Goal: Task Accomplishment & Management: Manage account settings

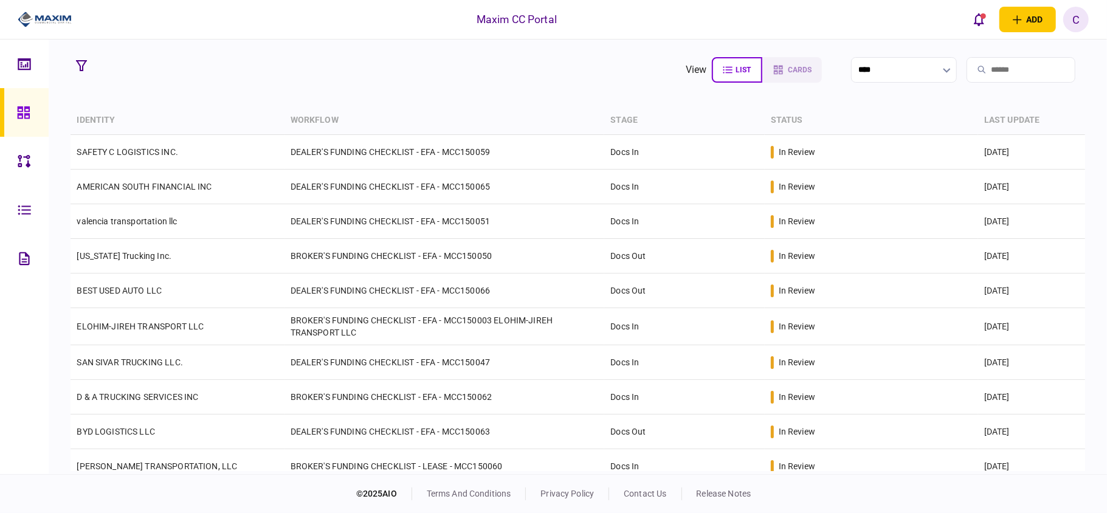
click at [536, 78] on section "view list cards ****" at bounding box center [578, 70] width 1014 height 30
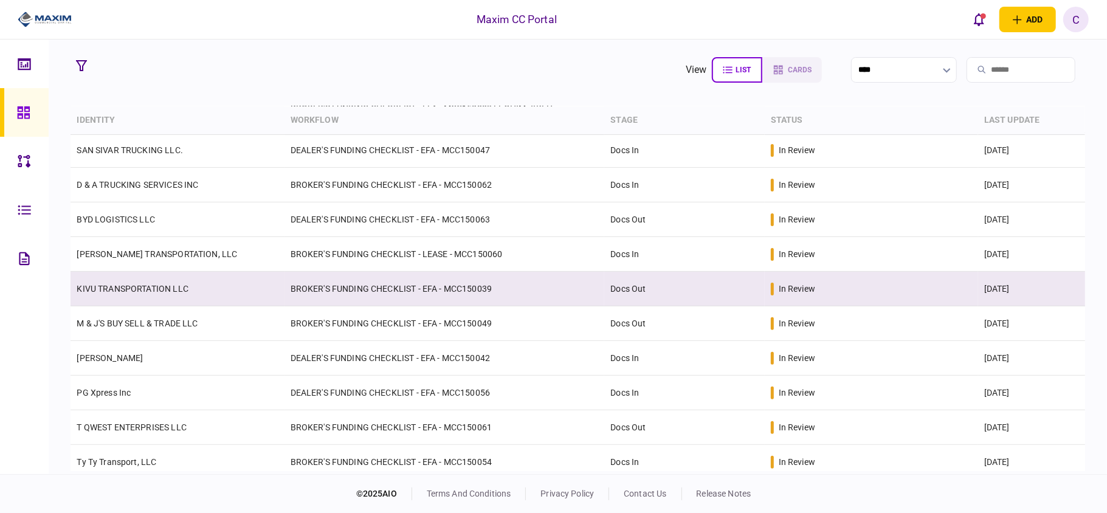
click at [382, 283] on td "BROKER'S FUNDING CHECKLIST - EFA - MCC150039" at bounding box center [445, 289] width 320 height 35
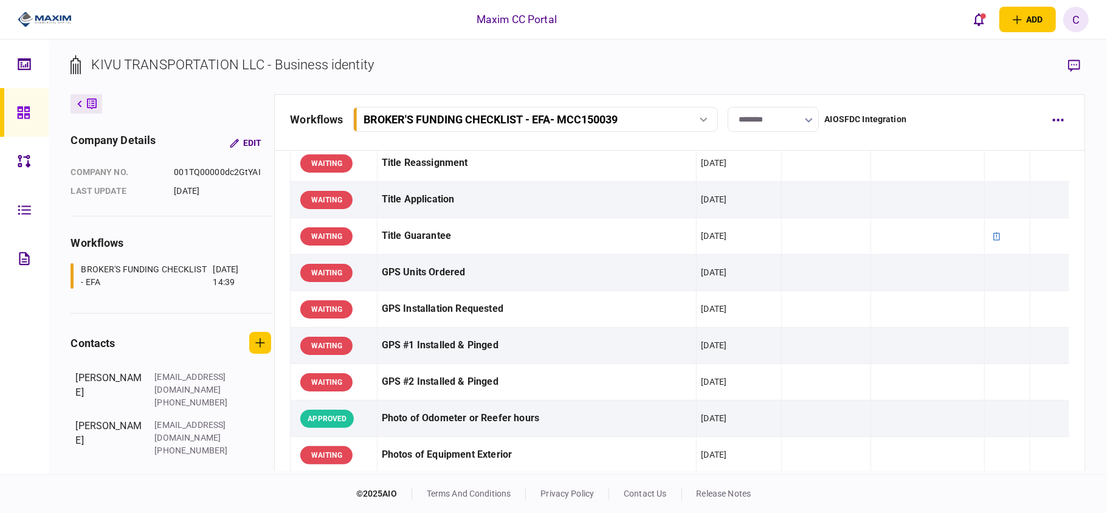
scroll to position [730, 0]
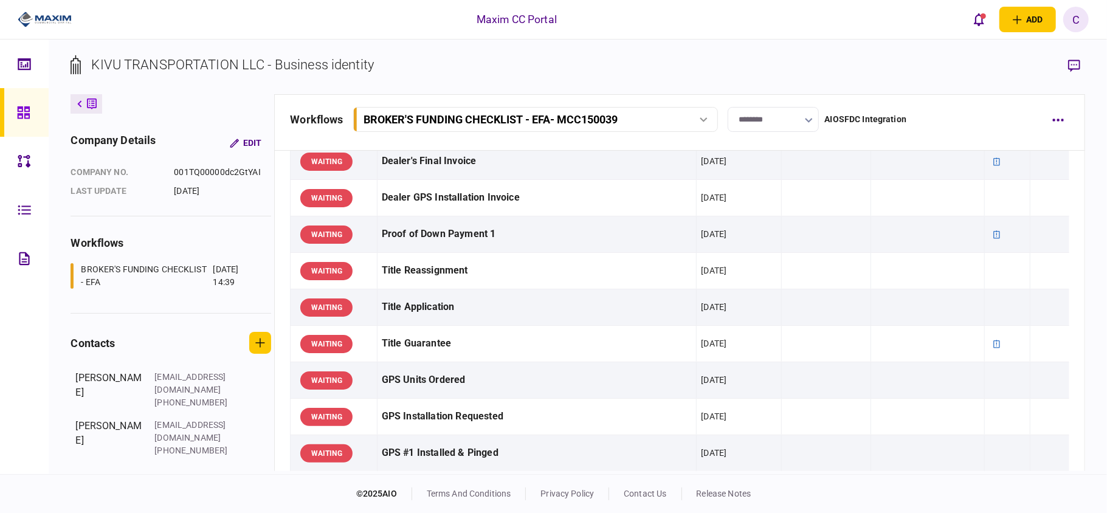
click at [779, 117] on input "********" at bounding box center [773, 119] width 91 height 25
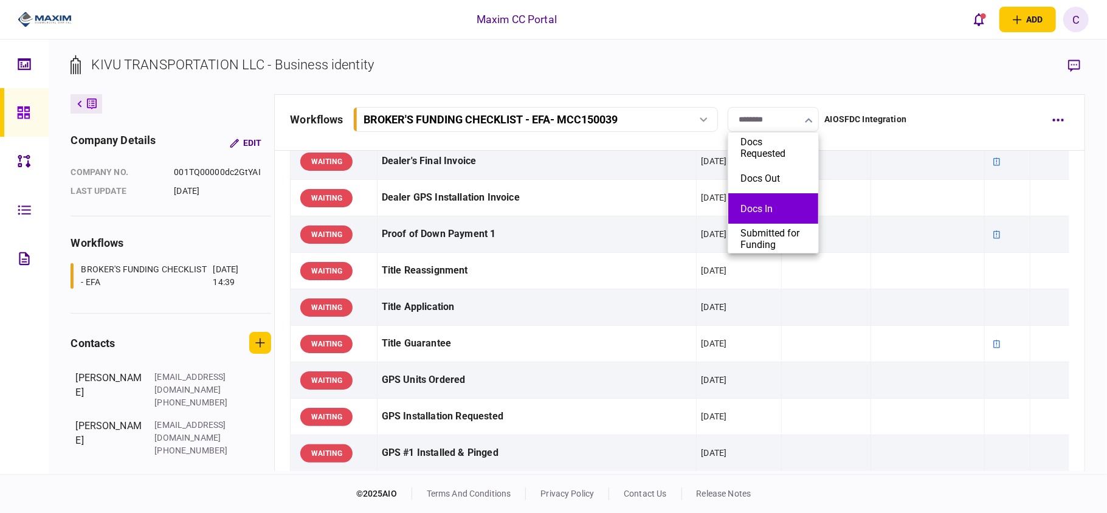
click at [762, 203] on button "Docs In" at bounding box center [774, 209] width 66 height 12
type input "*******"
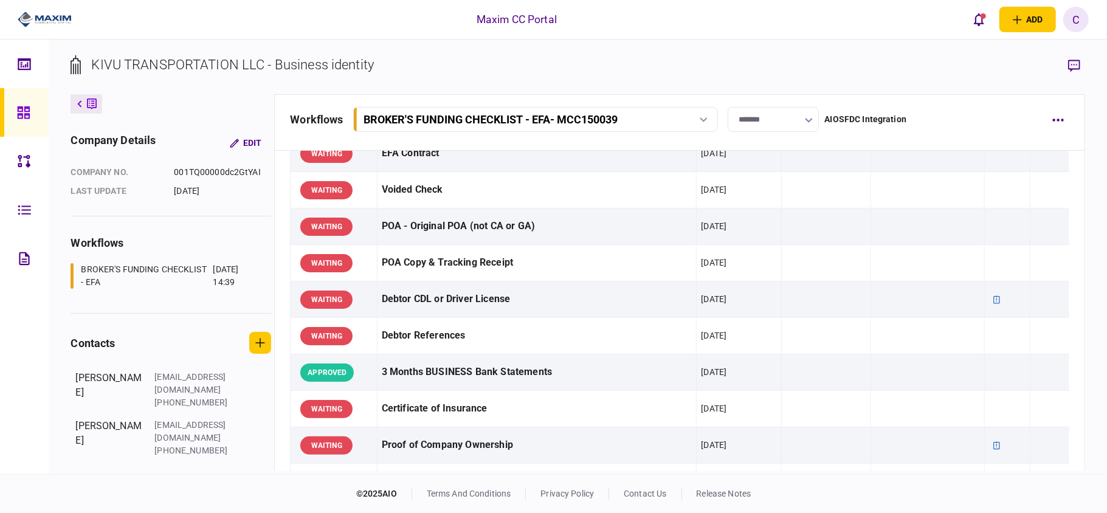
scroll to position [0, 0]
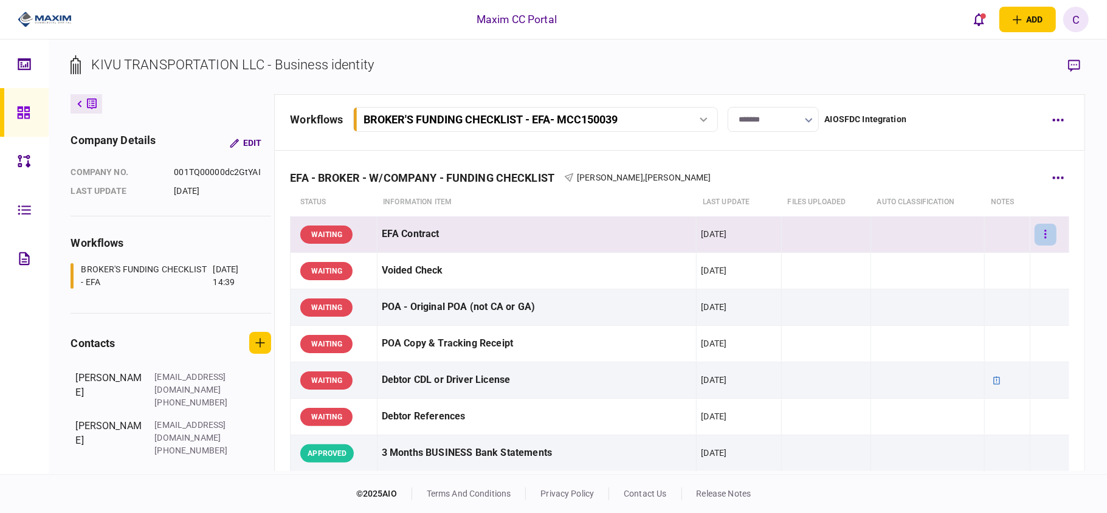
click at [1039, 229] on button "button" at bounding box center [1046, 235] width 22 height 22
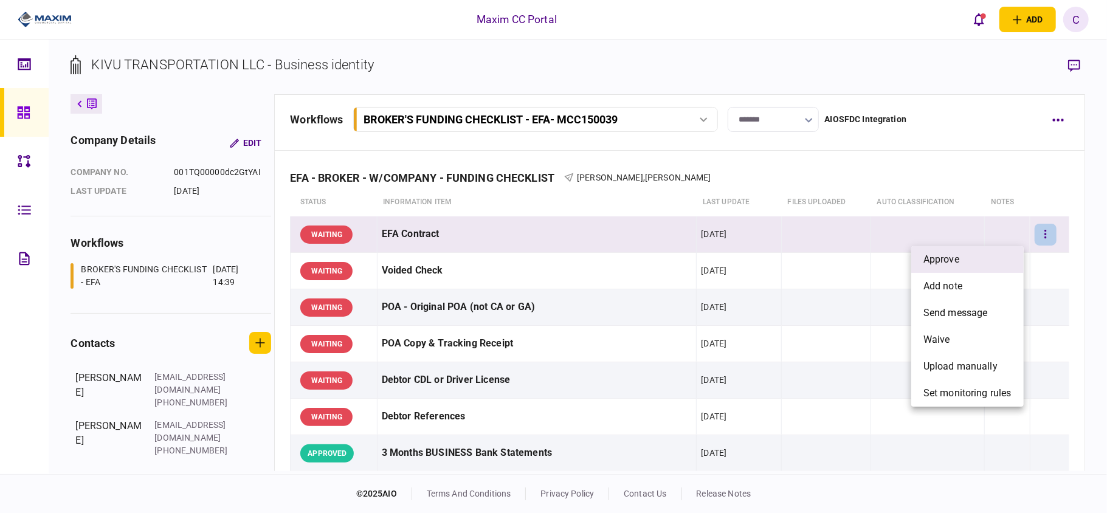
click at [983, 260] on li "approve" at bounding box center [967, 259] width 112 height 27
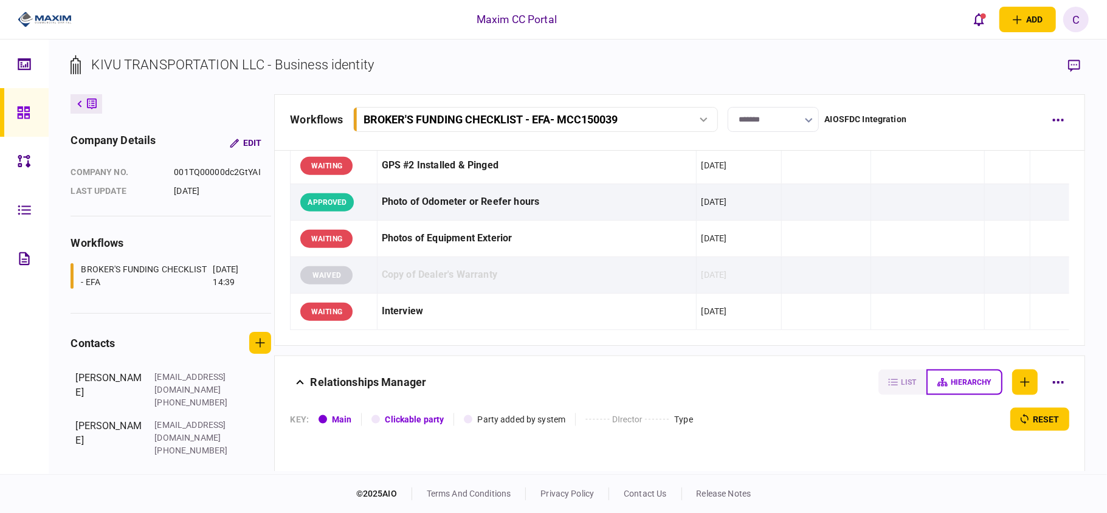
scroll to position [1297, 0]
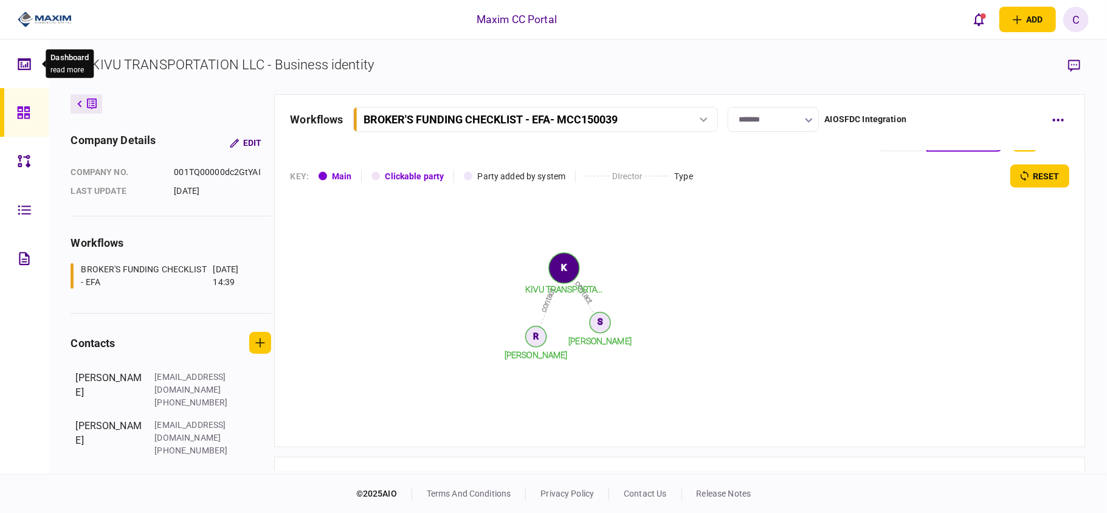
click at [25, 71] on div at bounding box center [27, 64] width 19 height 49
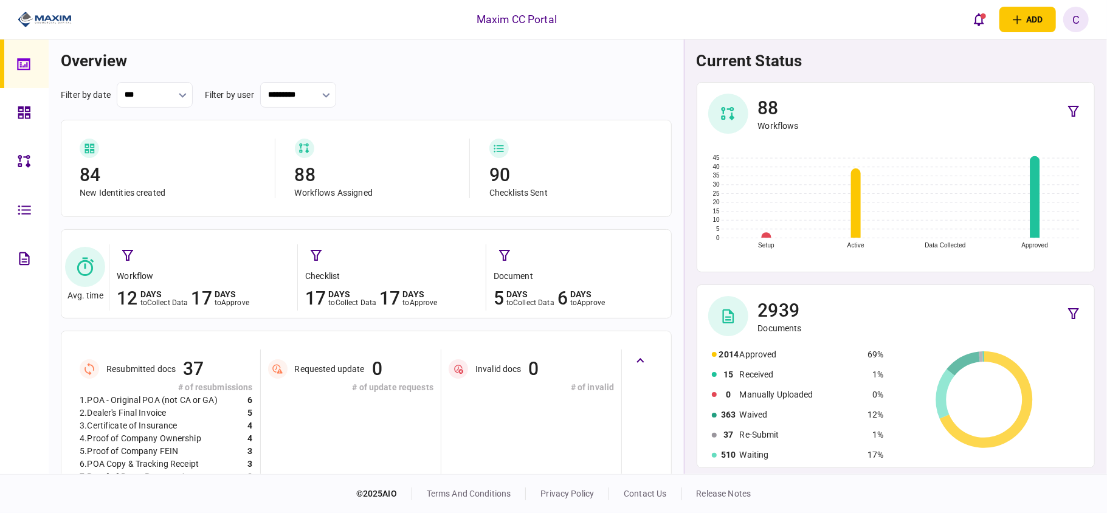
click at [15, 108] on link at bounding box center [24, 112] width 49 height 49
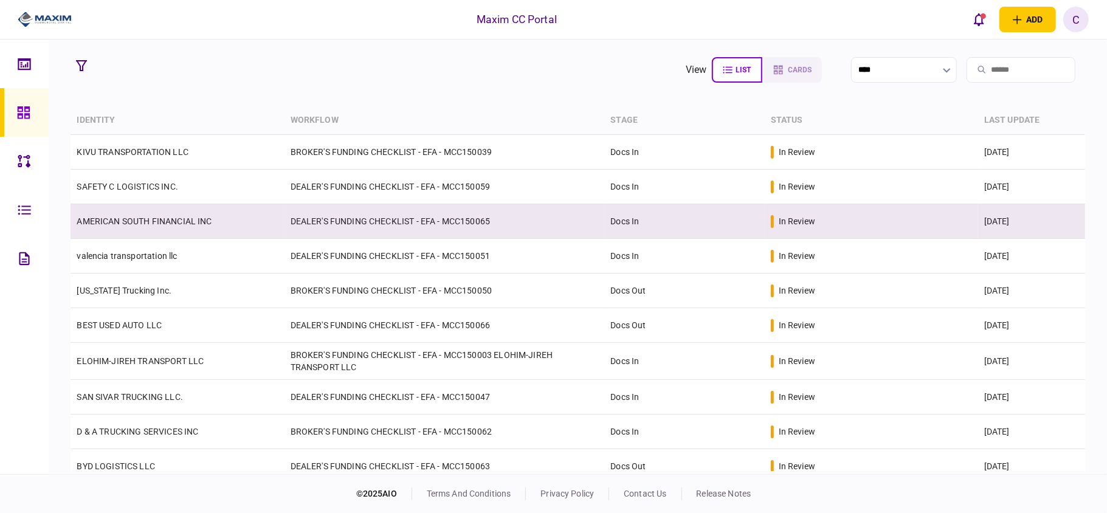
click at [244, 225] on td "AMERICAN SOUTH FINANCIAL INC" at bounding box center [177, 221] width 213 height 35
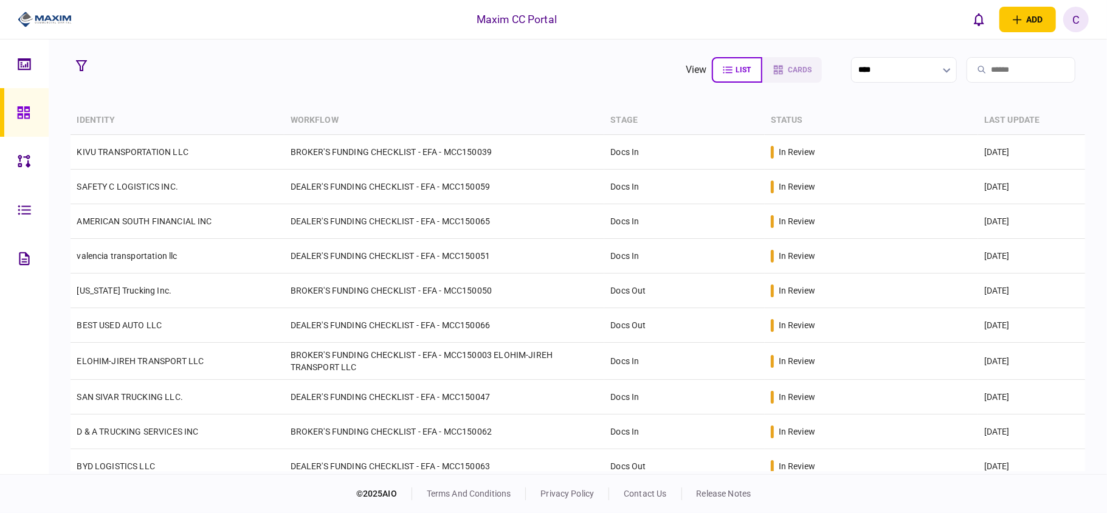
click at [443, 69] on section "view list cards ****" at bounding box center [578, 70] width 1014 height 30
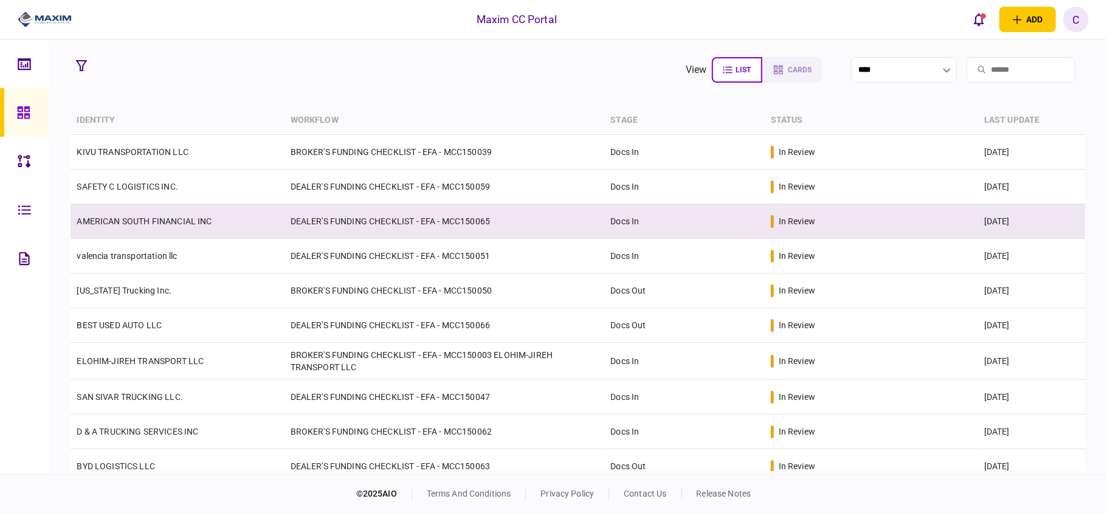
click at [403, 220] on td "DEALER'S FUNDING CHECKLIST - EFA - MCC150065" at bounding box center [445, 221] width 320 height 35
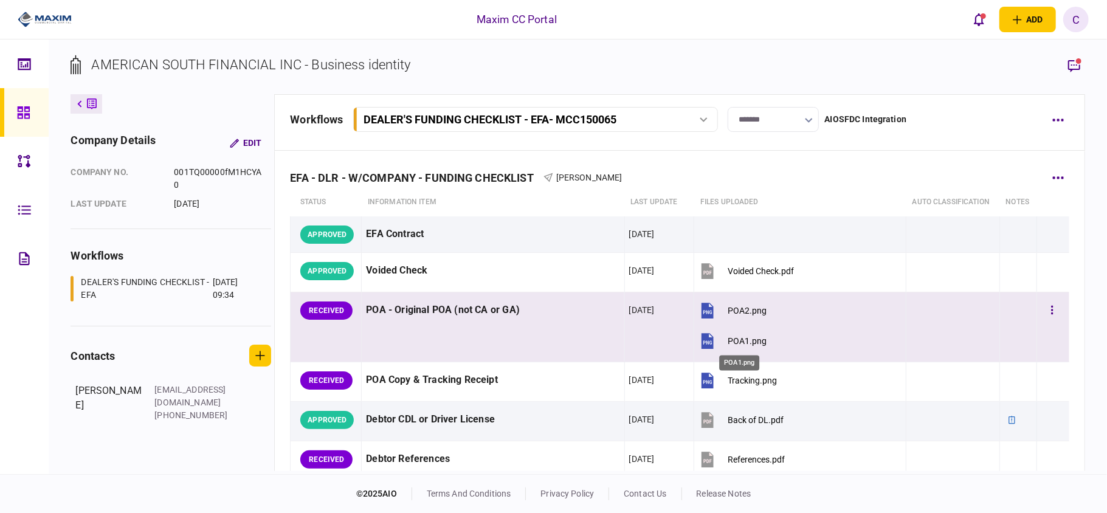
click at [742, 339] on div "POA1.png" at bounding box center [747, 341] width 39 height 10
click at [747, 309] on div "POA2.png" at bounding box center [747, 311] width 39 height 10
click at [1051, 316] on icon "button" at bounding box center [1052, 311] width 2 height 12
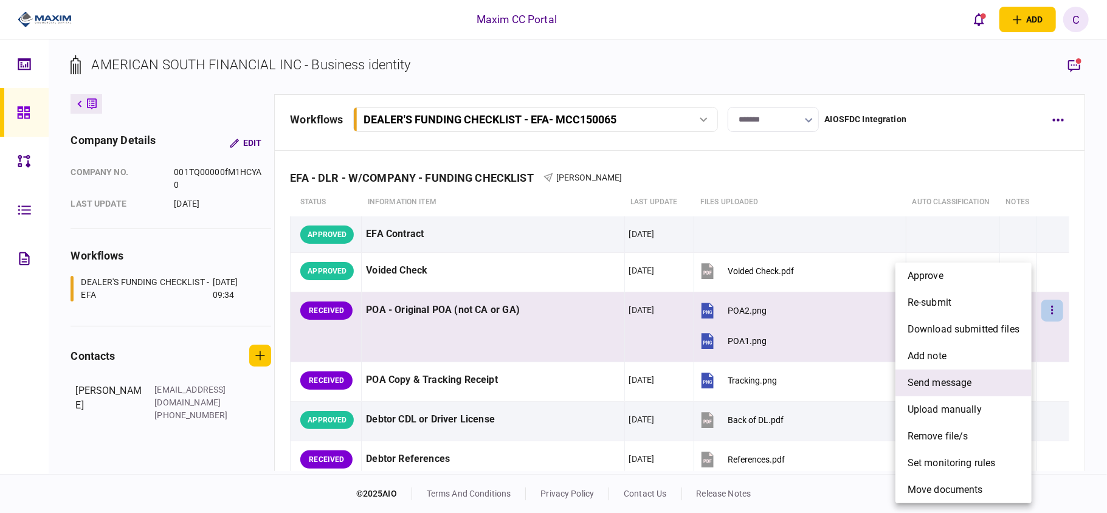
click at [949, 377] on span "send message" at bounding box center [940, 383] width 64 height 15
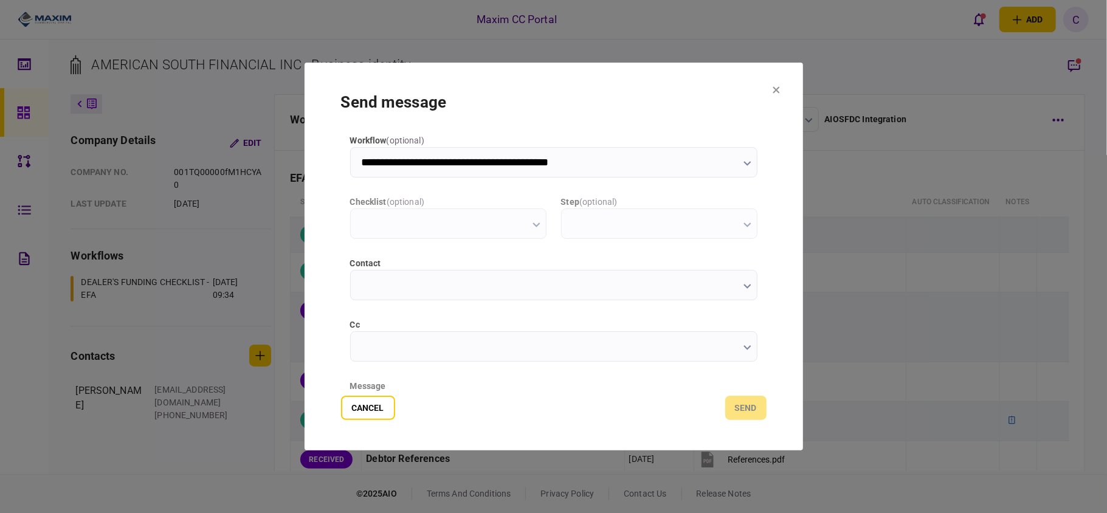
type input "**********"
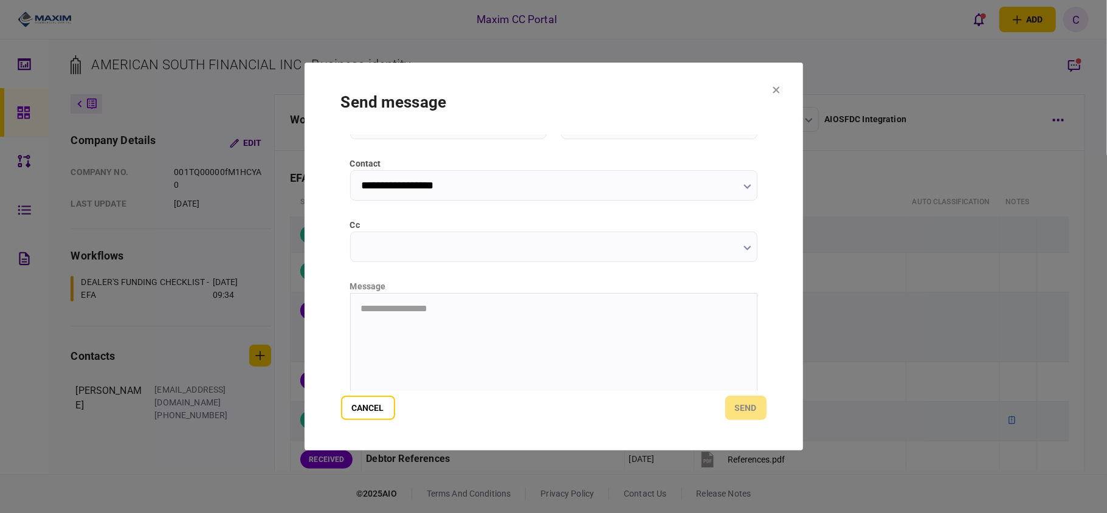
scroll to position [153, 0]
click at [468, 263] on html "**********" at bounding box center [553, 255] width 406 height 31
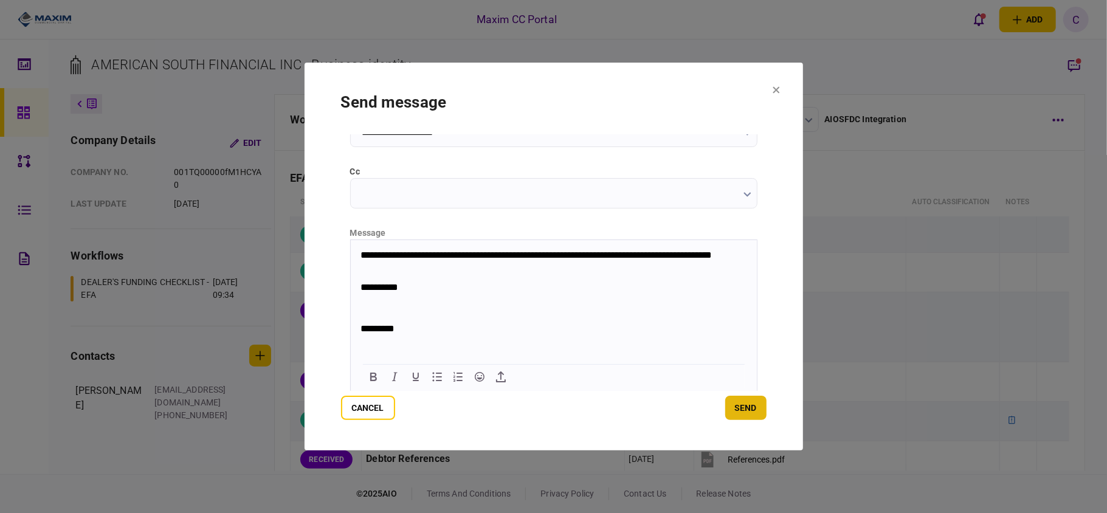
click at [734, 413] on button "send" at bounding box center [745, 408] width 41 height 24
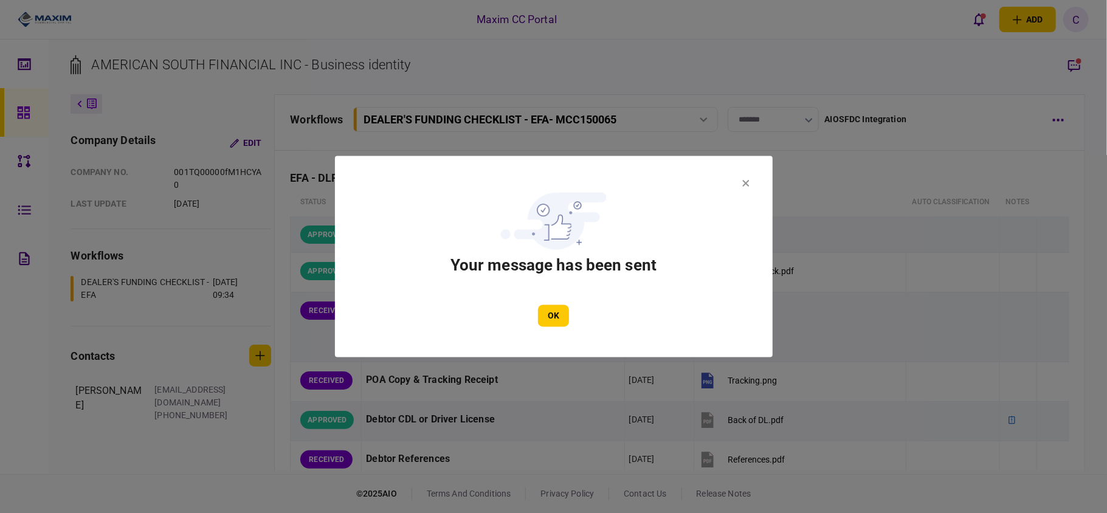
drag, startPoint x: 558, startPoint y: 303, endPoint x: 552, endPoint y: 334, distance: 31.5
click at [558, 304] on section "Your message has been sent OK" at bounding box center [554, 257] width 365 height 140
click at [552, 323] on button "OK" at bounding box center [553, 316] width 31 height 22
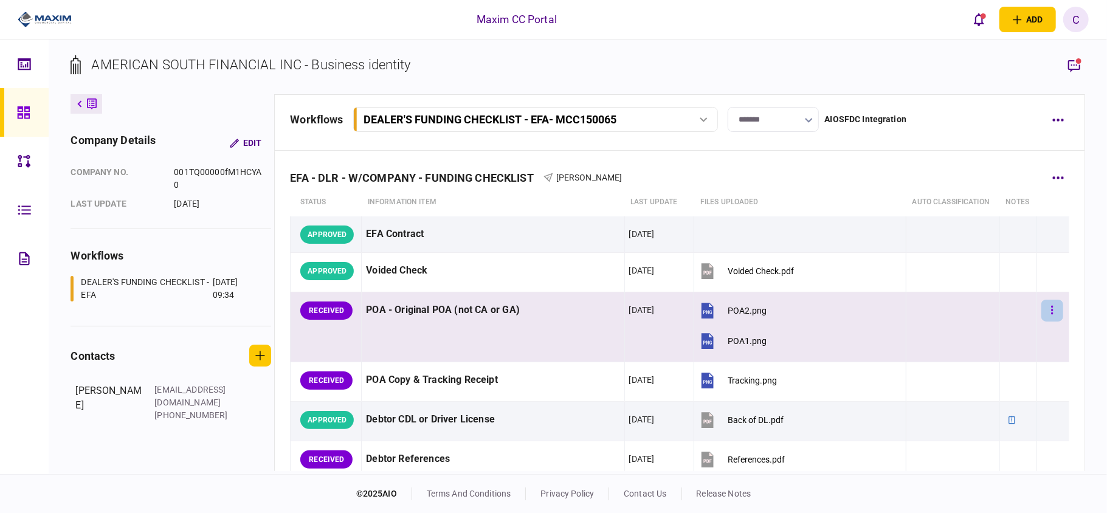
click at [1047, 314] on button "button" at bounding box center [1053, 311] width 22 height 22
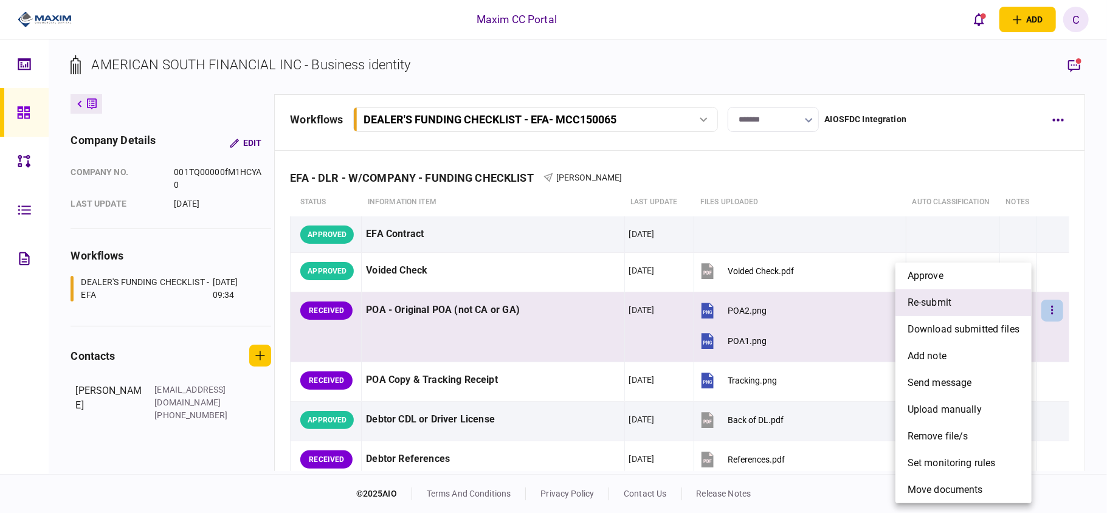
click at [964, 309] on li "re-submit" at bounding box center [964, 302] width 136 height 27
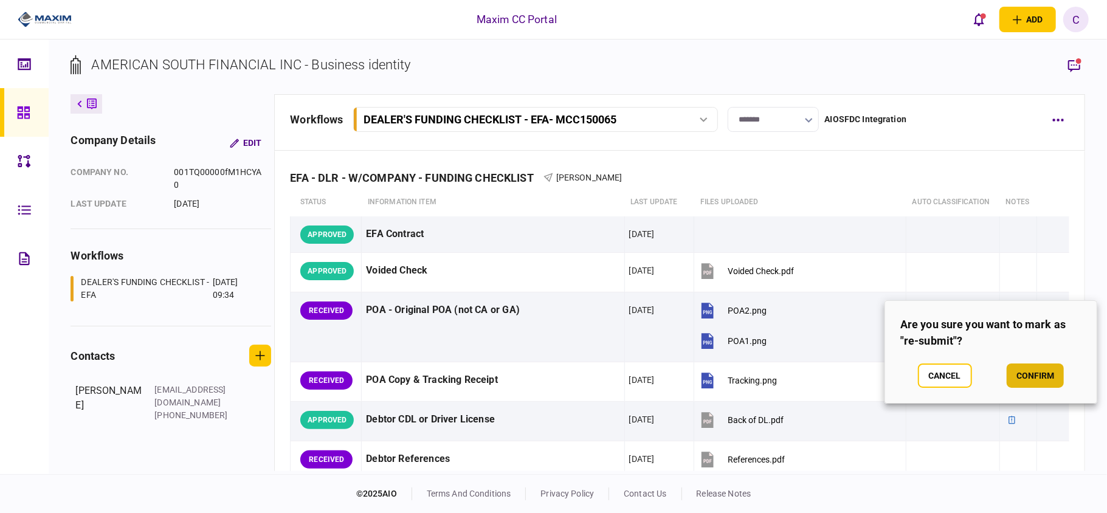
click at [1042, 375] on button "confirm" at bounding box center [1035, 376] width 57 height 24
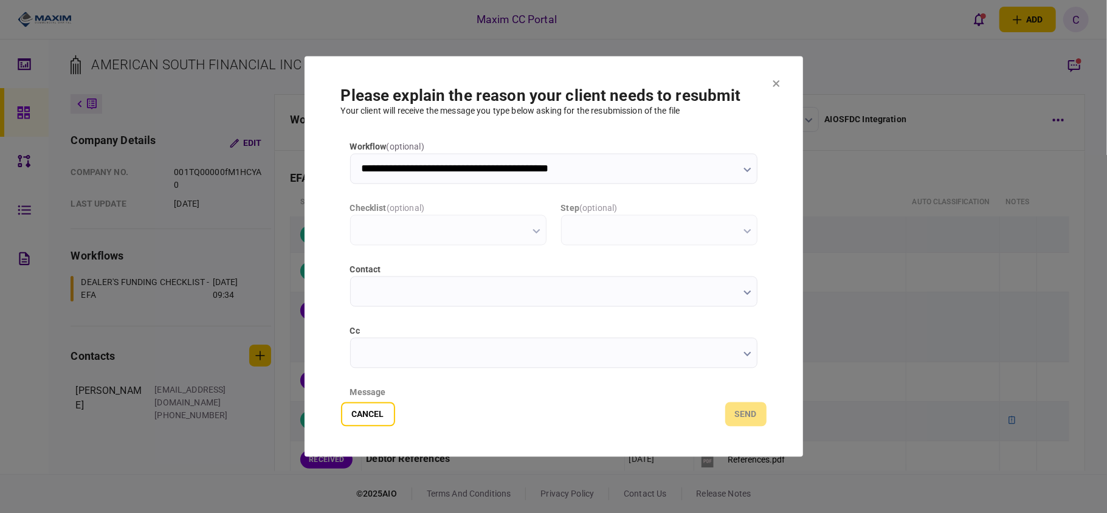
scroll to position [0, 0]
type input "**********"
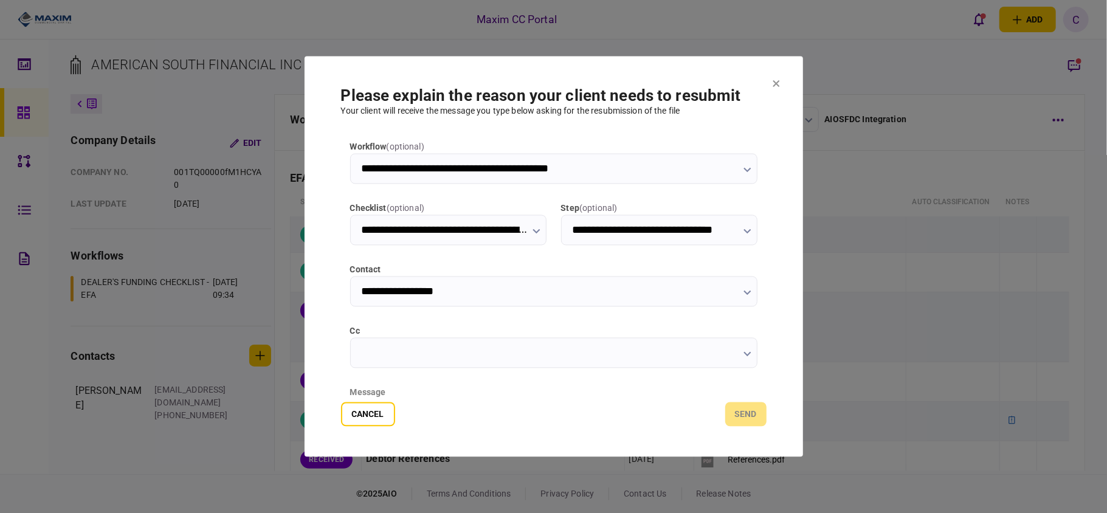
scroll to position [153, 0]
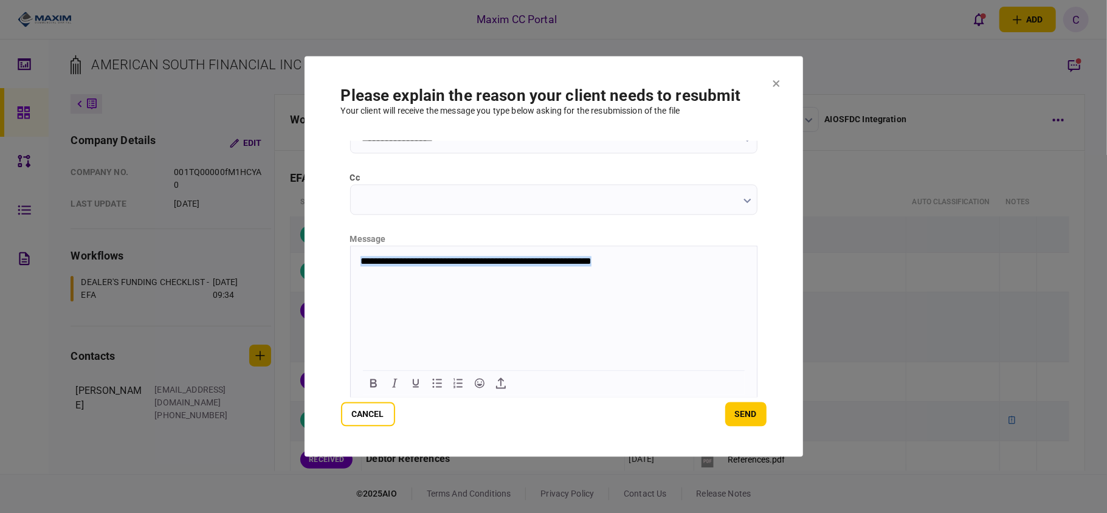
drag, startPoint x: 656, startPoint y: 256, endPoint x: 686, endPoint y: 507, distance: 252.9
click at [350, 260] on html "**********" at bounding box center [553, 261] width 406 height 31
copy p "**********"
click at [738, 413] on button "send" at bounding box center [745, 415] width 41 height 24
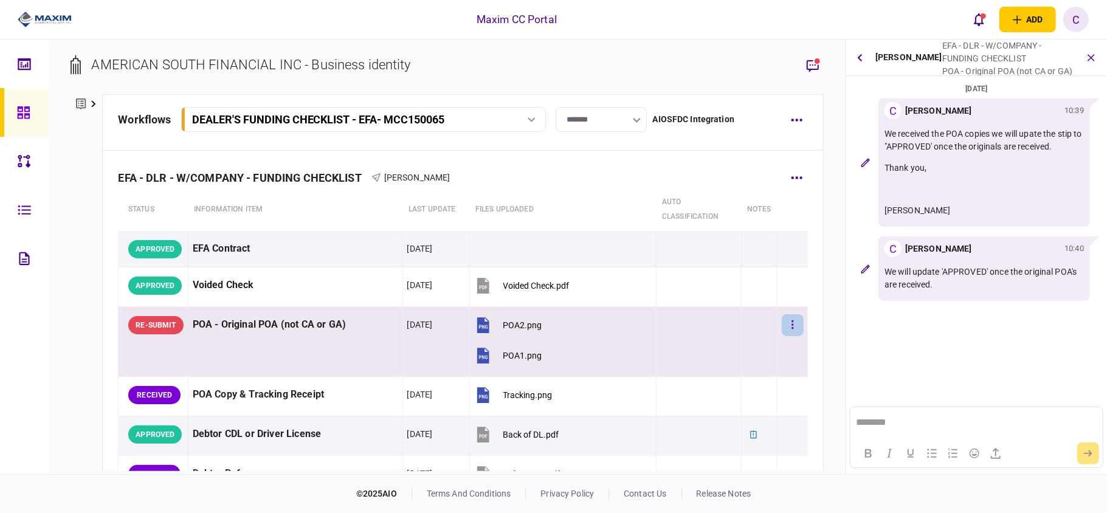
scroll to position [0, 0]
click at [792, 320] on icon "button" at bounding box center [793, 325] width 2 height 12
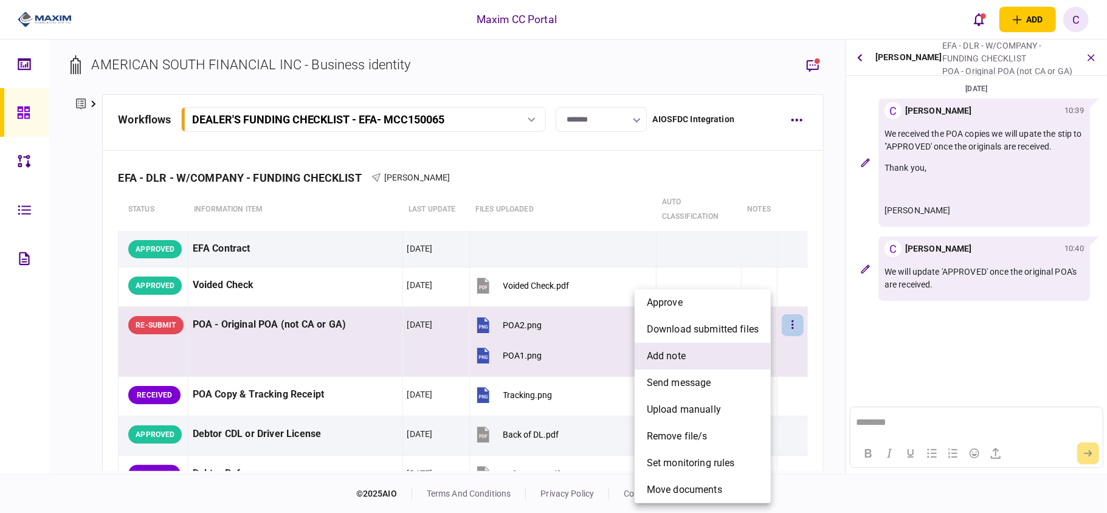
click at [666, 358] on span "add note" at bounding box center [666, 356] width 39 height 15
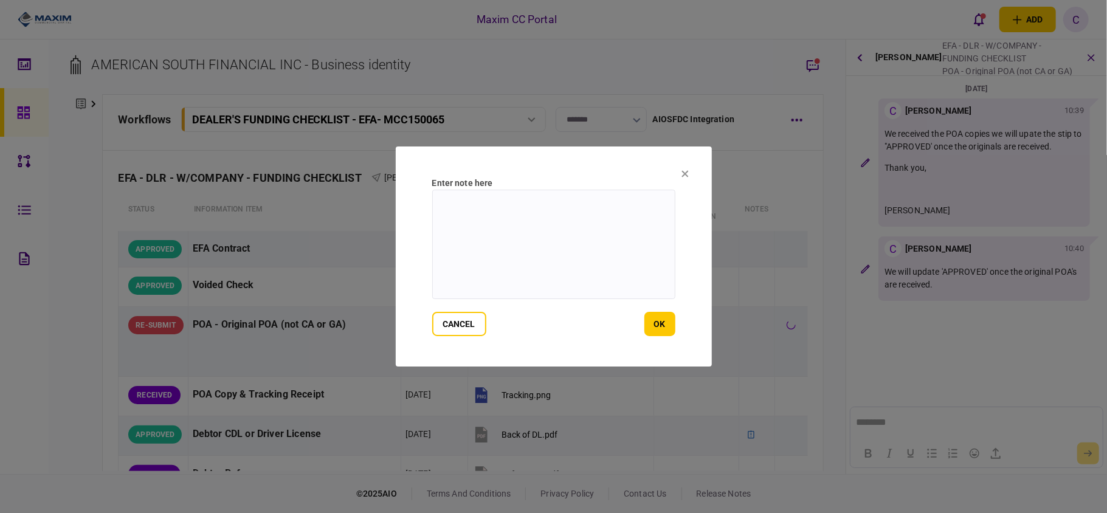
click at [504, 229] on textarea at bounding box center [553, 244] width 243 height 109
paste textarea "**********"
type textarea "**********"
click at [652, 325] on button "ok" at bounding box center [660, 324] width 31 height 24
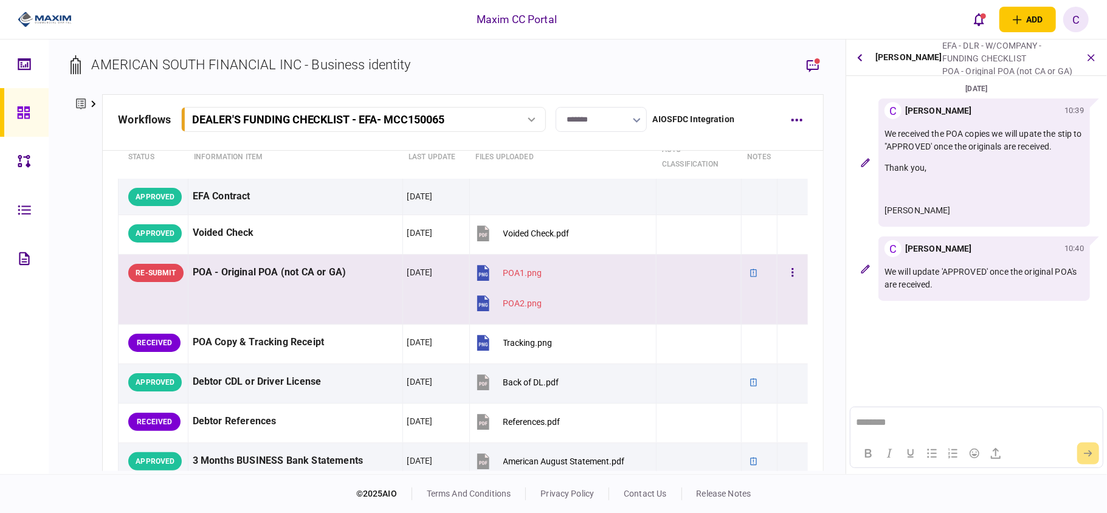
scroll to position [81, 0]
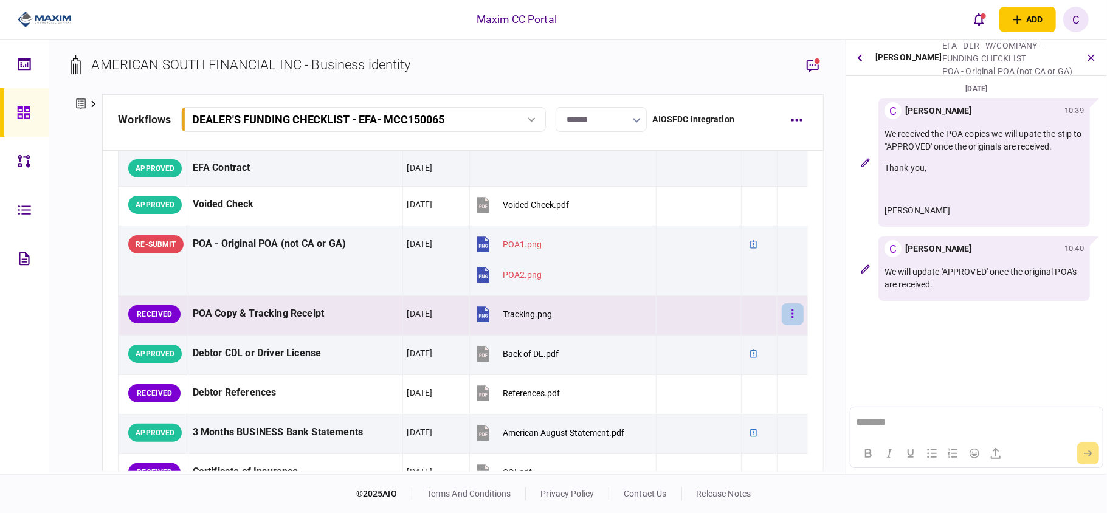
click at [792, 315] on icon "button" at bounding box center [793, 313] width 2 height 9
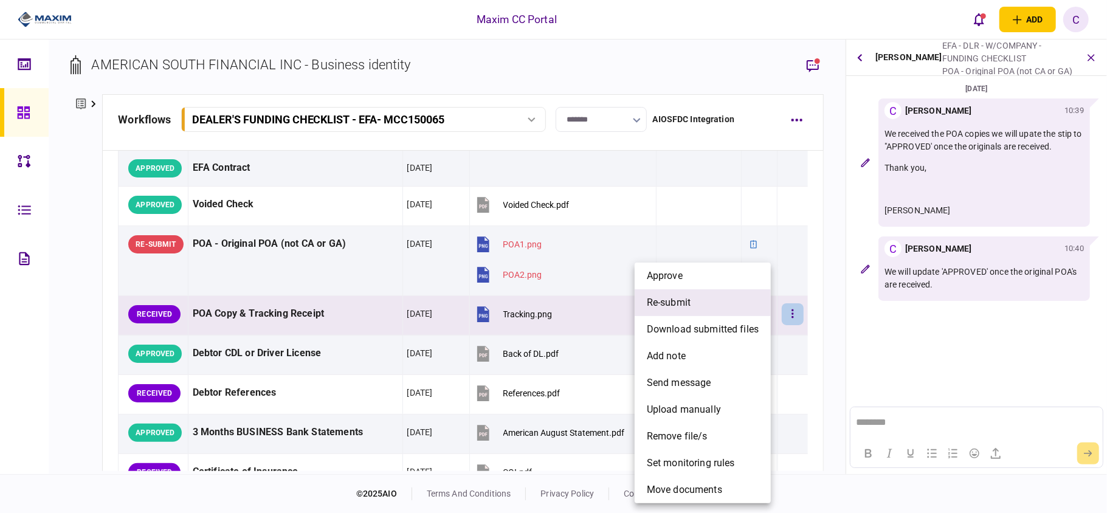
click at [687, 305] on span "re-submit" at bounding box center [669, 302] width 44 height 15
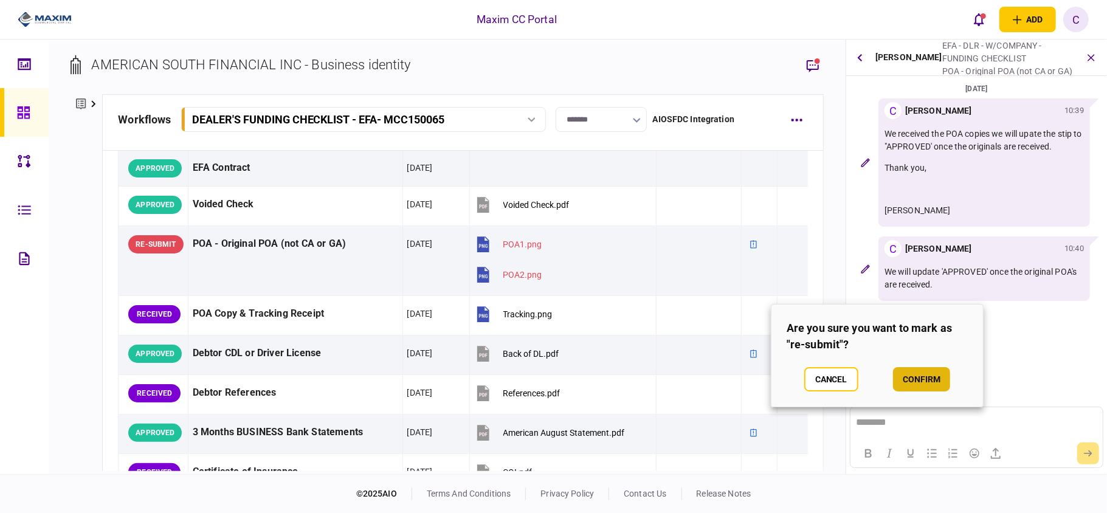
click at [929, 376] on button "confirm" at bounding box center [921, 379] width 57 height 24
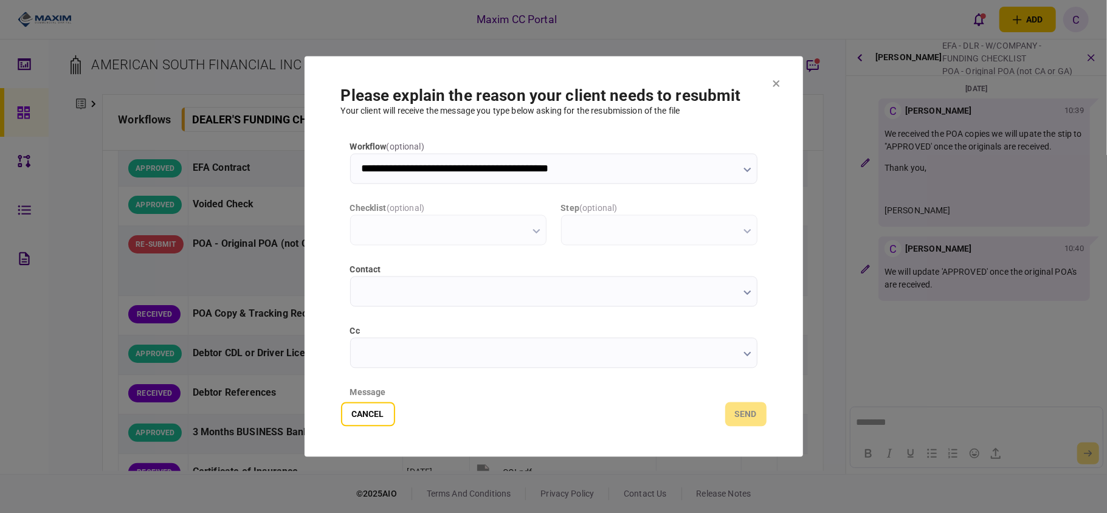
scroll to position [0, 0]
type input "**********"
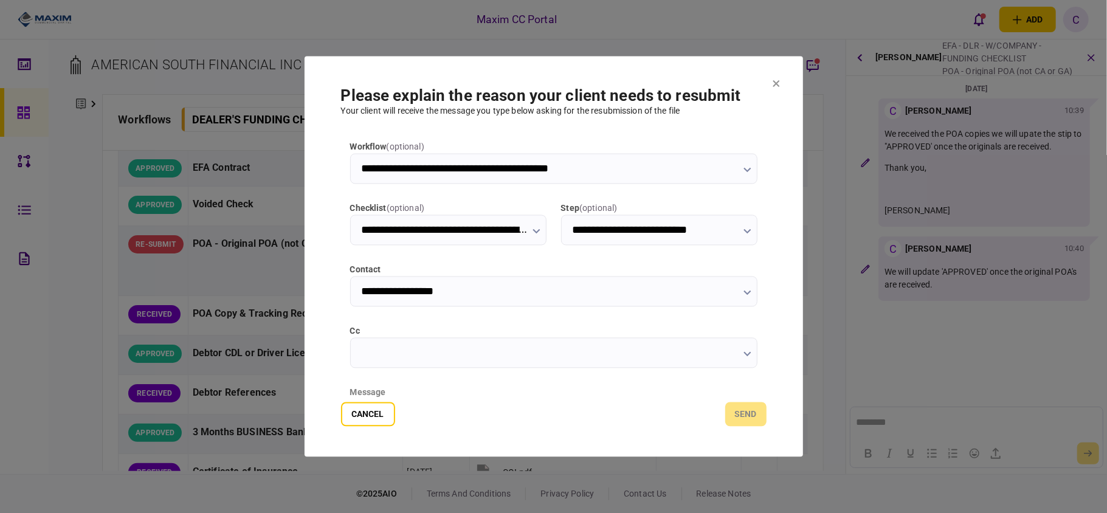
scroll to position [153, 0]
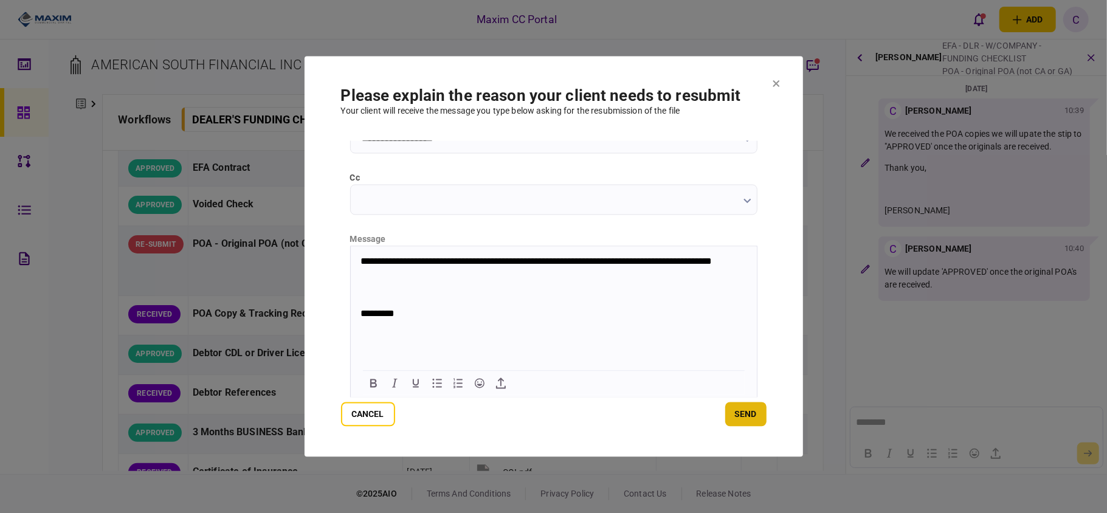
click at [738, 412] on button "send" at bounding box center [745, 415] width 41 height 24
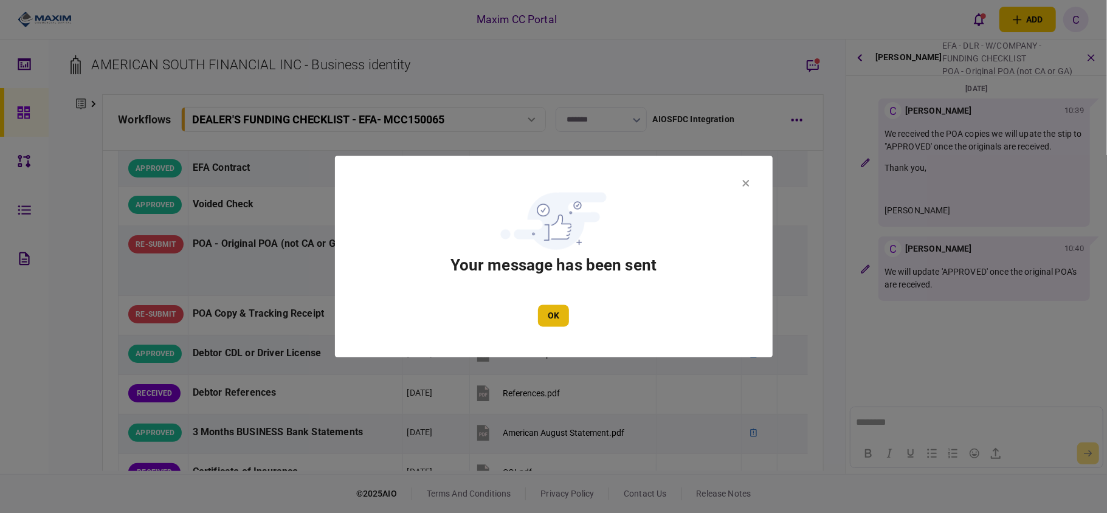
click at [548, 312] on button "OK" at bounding box center [553, 316] width 31 height 22
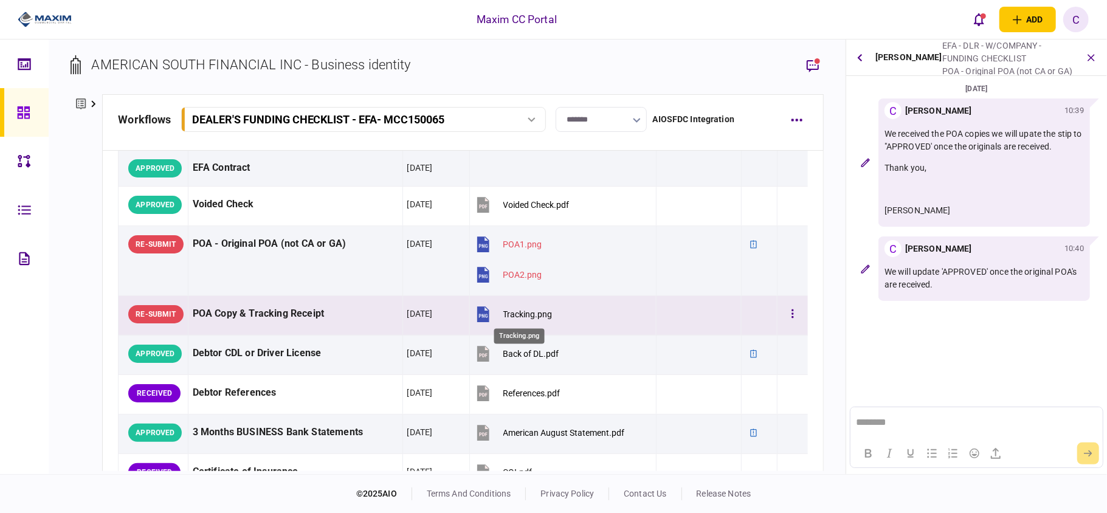
click at [507, 315] on div "Tracking.png" at bounding box center [527, 314] width 49 height 10
click at [792, 315] on icon "button" at bounding box center [793, 313] width 2 height 9
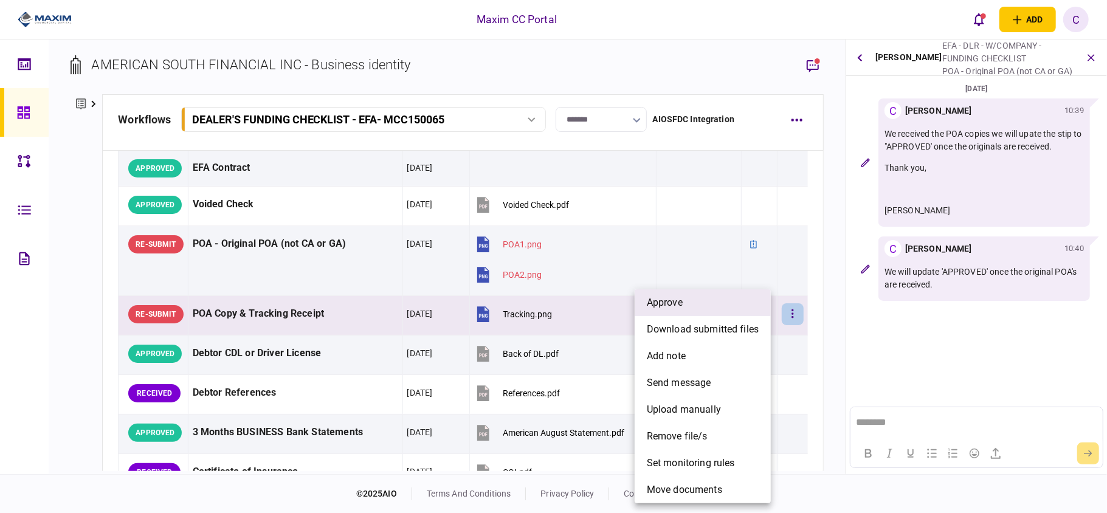
click at [684, 308] on li "approve" at bounding box center [703, 302] width 136 height 27
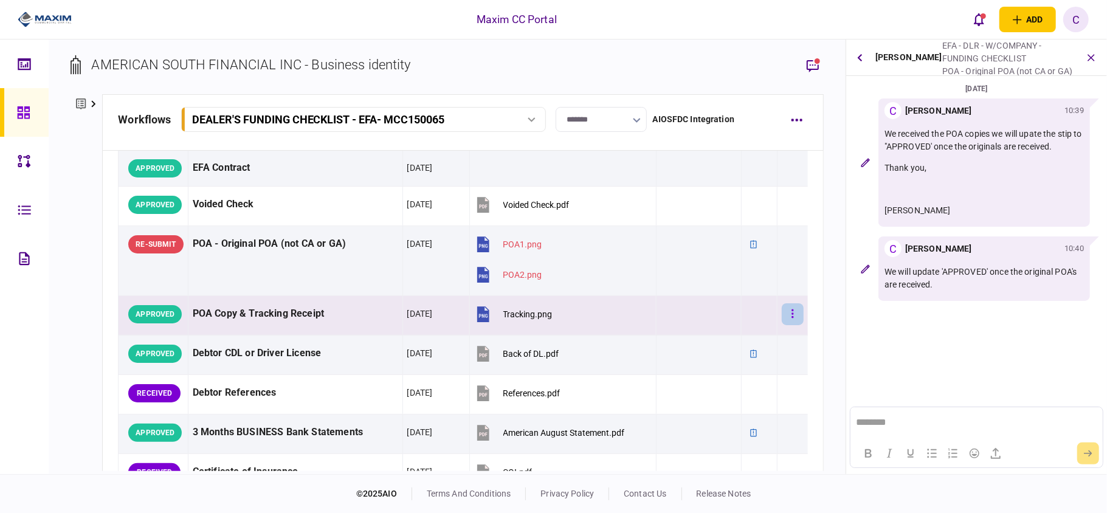
click at [792, 315] on icon "button" at bounding box center [793, 314] width 2 height 12
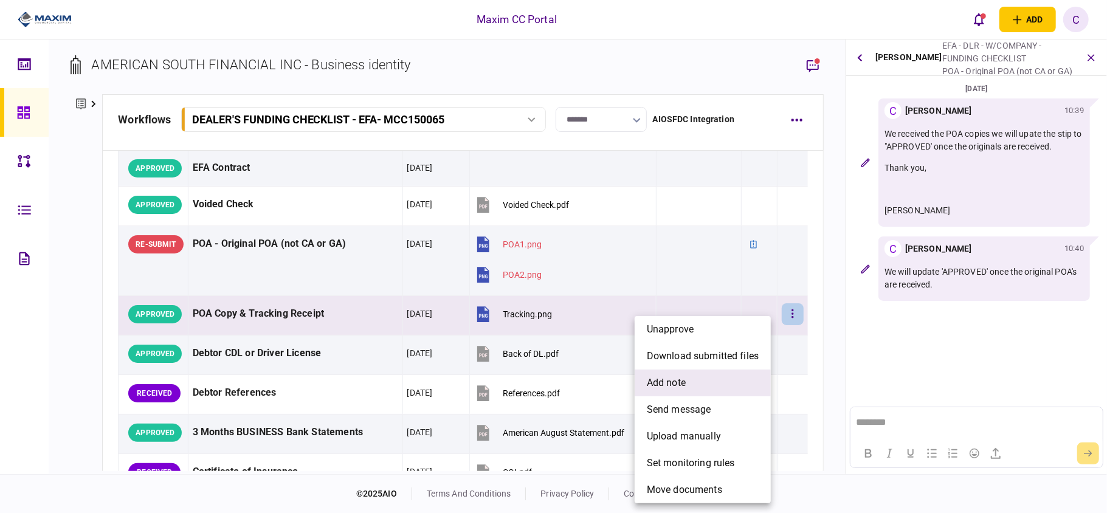
click at [657, 378] on span "add note" at bounding box center [666, 383] width 39 height 15
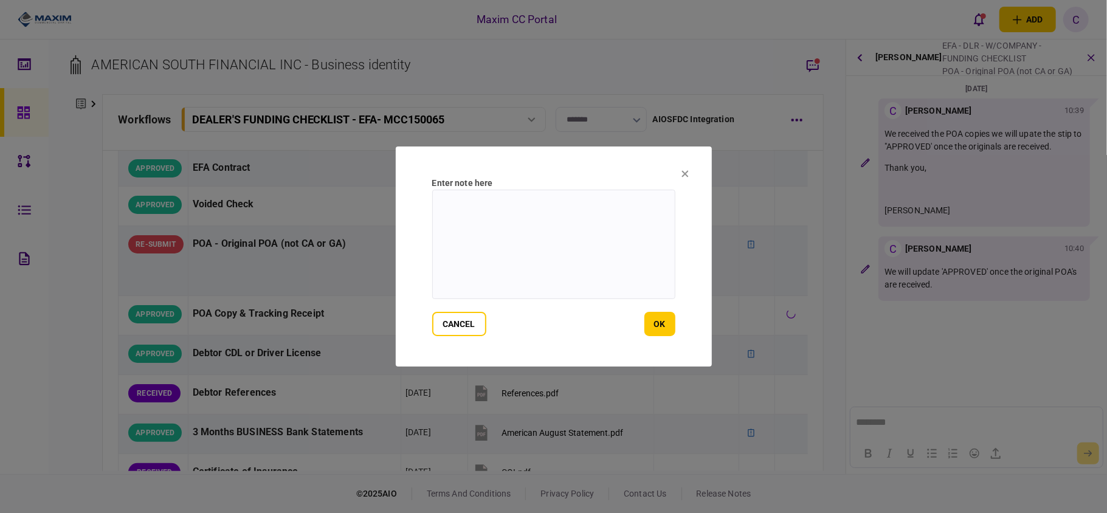
click at [499, 206] on textarea at bounding box center [553, 244] width 243 height 109
type textarea "*"
type textarea "**********"
click at [665, 326] on button "ok" at bounding box center [660, 324] width 31 height 24
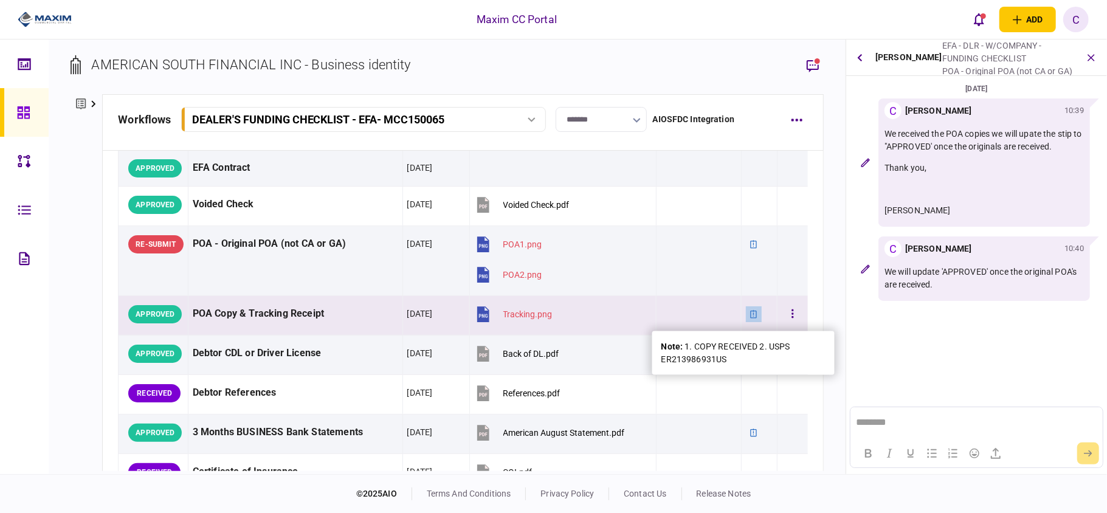
click at [750, 314] on icon at bounding box center [754, 314] width 9 height 9
drag, startPoint x: 738, startPoint y: 360, endPoint x: 684, endPoint y: 344, distance: 55.8
click at [684, 344] on div "note : 1. COPY RECEIVED 2. USPS ER213986931US" at bounding box center [744, 353] width 164 height 26
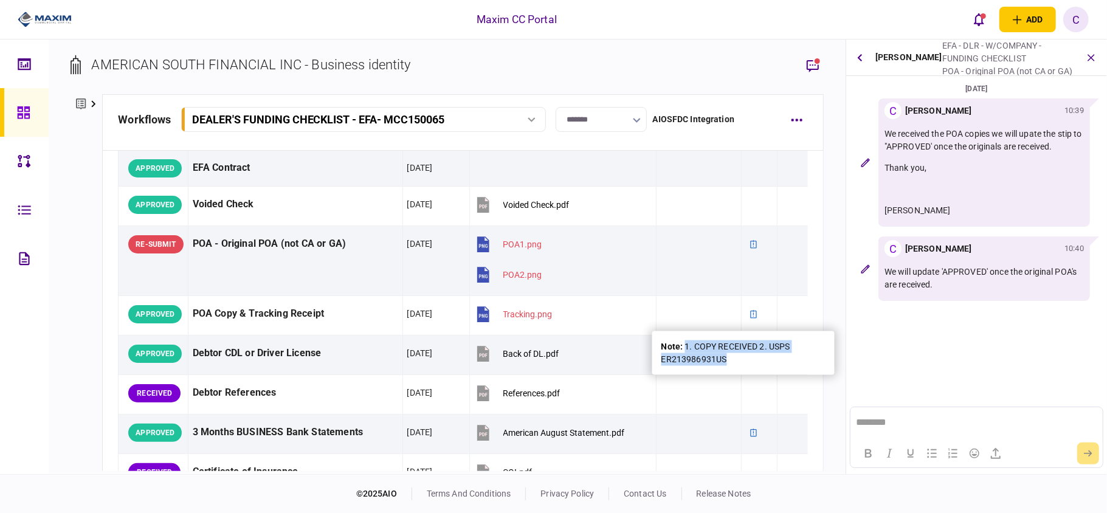
copy div "1. COPY RECEIVED 2. USPS ER213986931US"
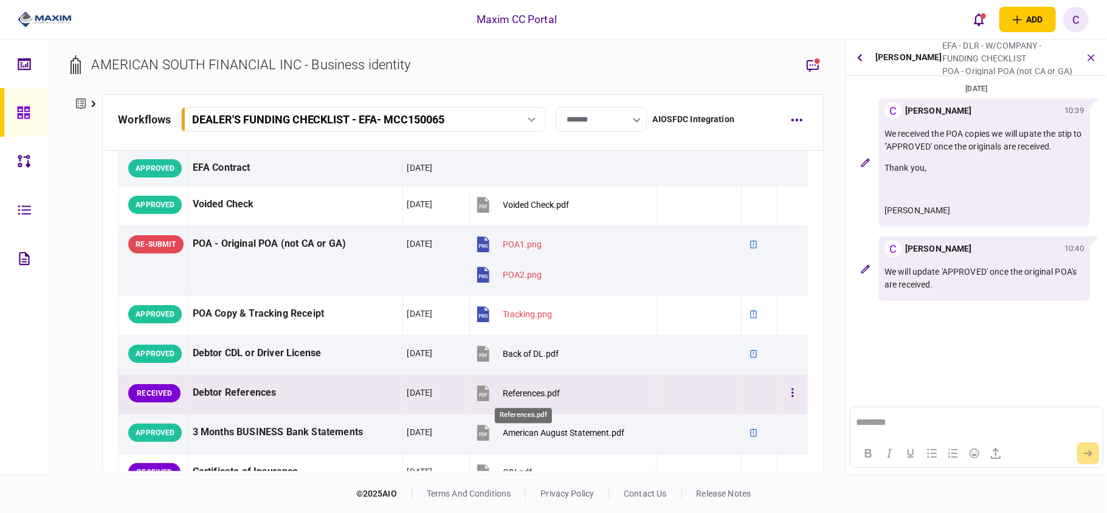
click at [504, 393] on div "References.pdf" at bounding box center [531, 394] width 57 height 10
click at [792, 393] on icon "button" at bounding box center [793, 393] width 2 height 12
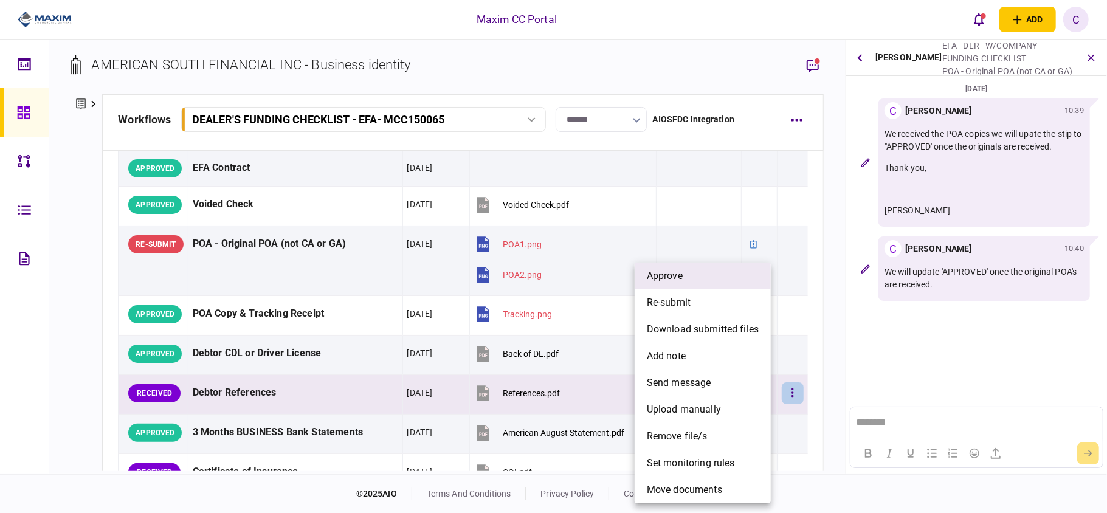
click at [691, 277] on li "approve" at bounding box center [703, 276] width 136 height 27
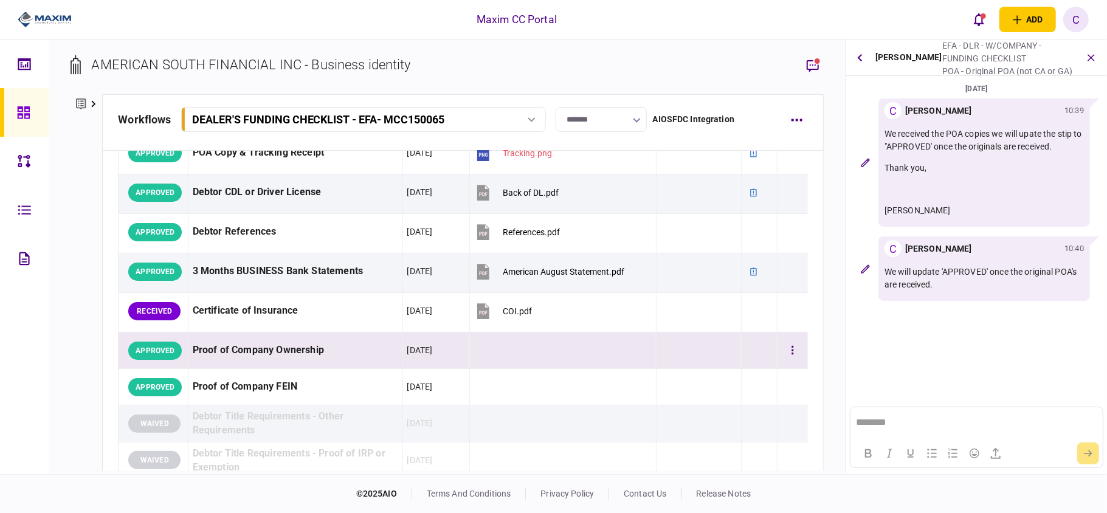
scroll to position [243, 0]
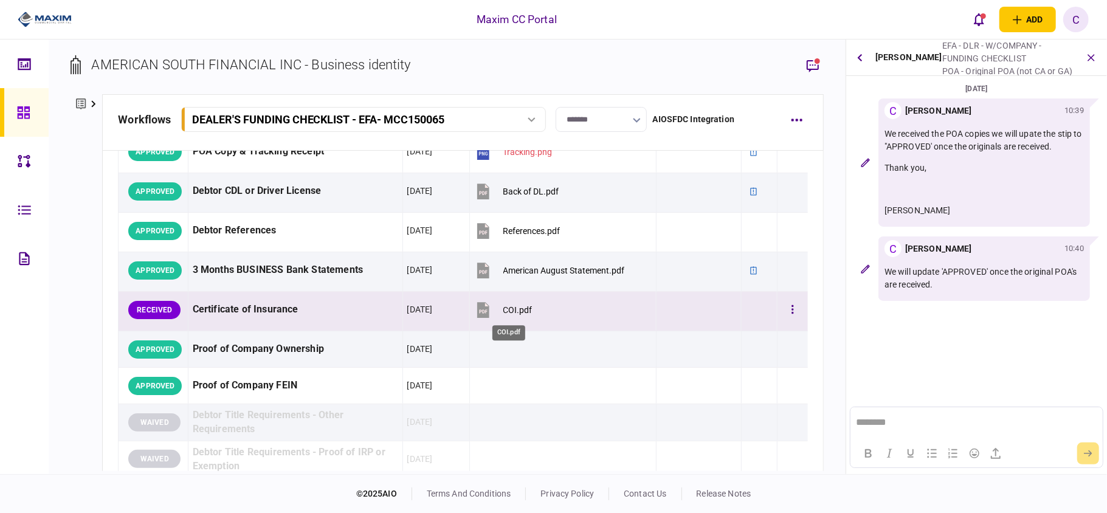
click at [516, 310] on div "COI.pdf" at bounding box center [517, 310] width 29 height 10
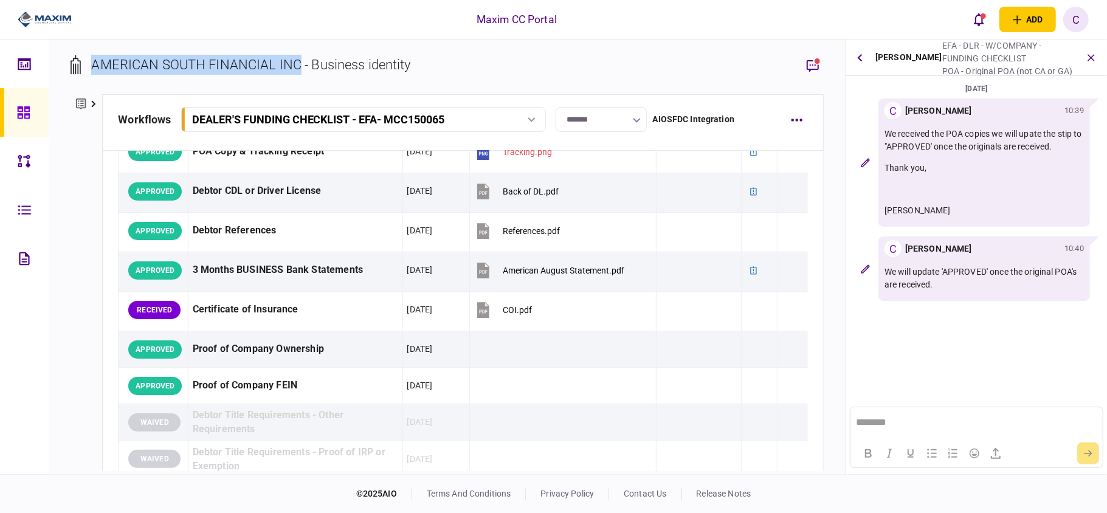
drag, startPoint x: 300, startPoint y: 64, endPoint x: 95, endPoint y: 62, distance: 204.9
click at [95, 62] on div "AMERICAN SOUTH FINANCIAL INC - Business identity" at bounding box center [250, 65] width 319 height 20
copy div "AMERICAN SOUTH FINANCIAL INC"
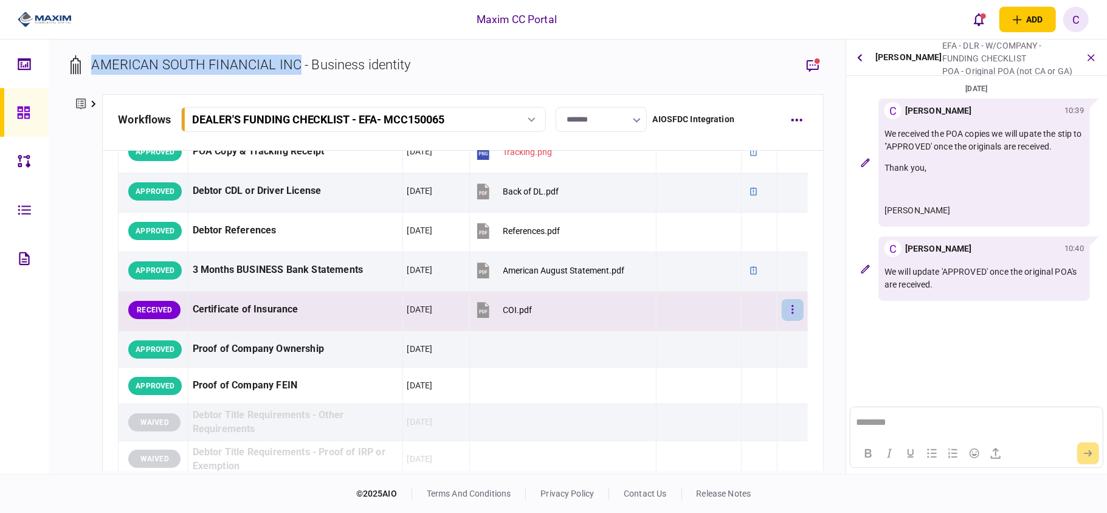
click at [784, 314] on button "button" at bounding box center [793, 310] width 22 height 22
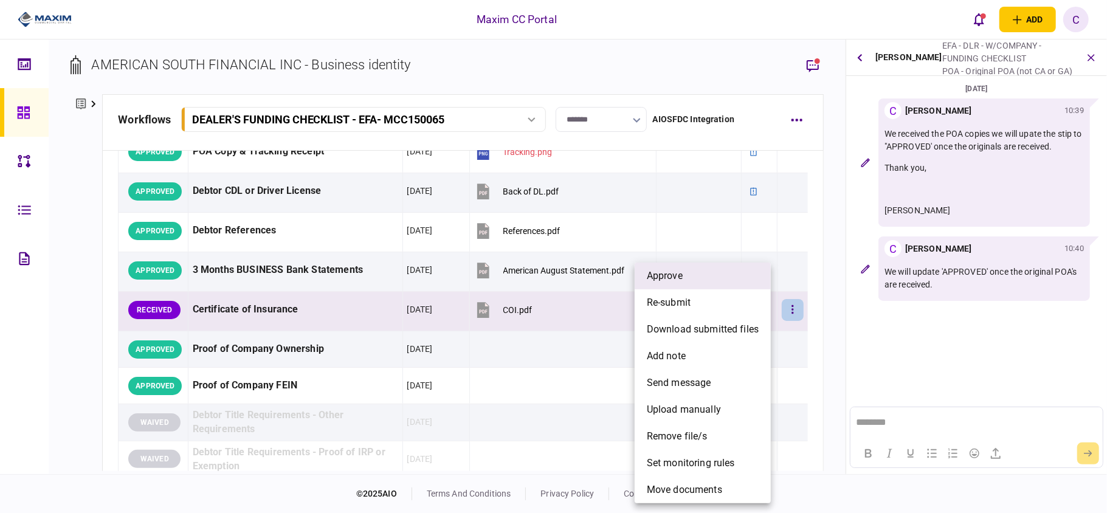
click at [702, 283] on li "approve" at bounding box center [703, 276] width 136 height 27
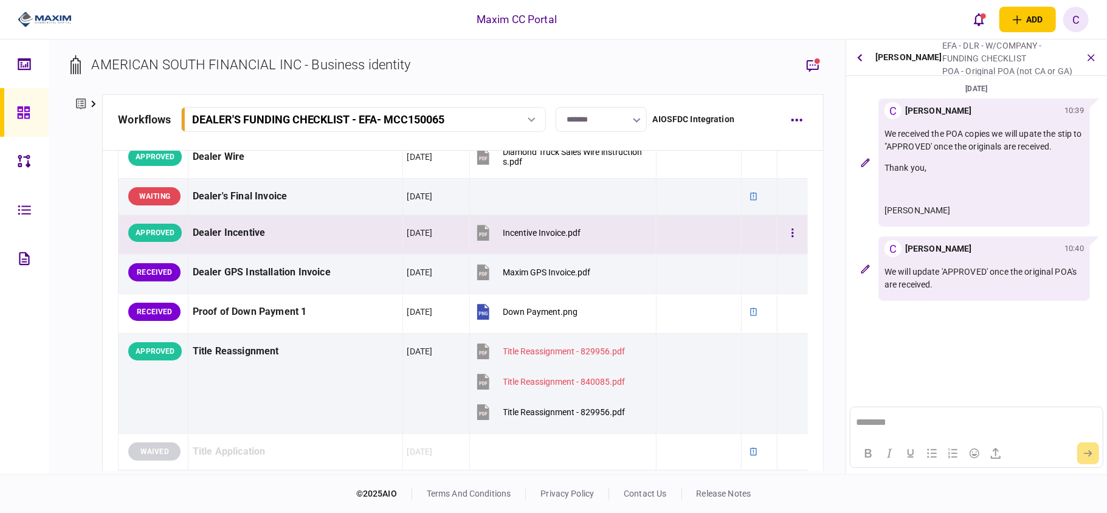
scroll to position [730, 0]
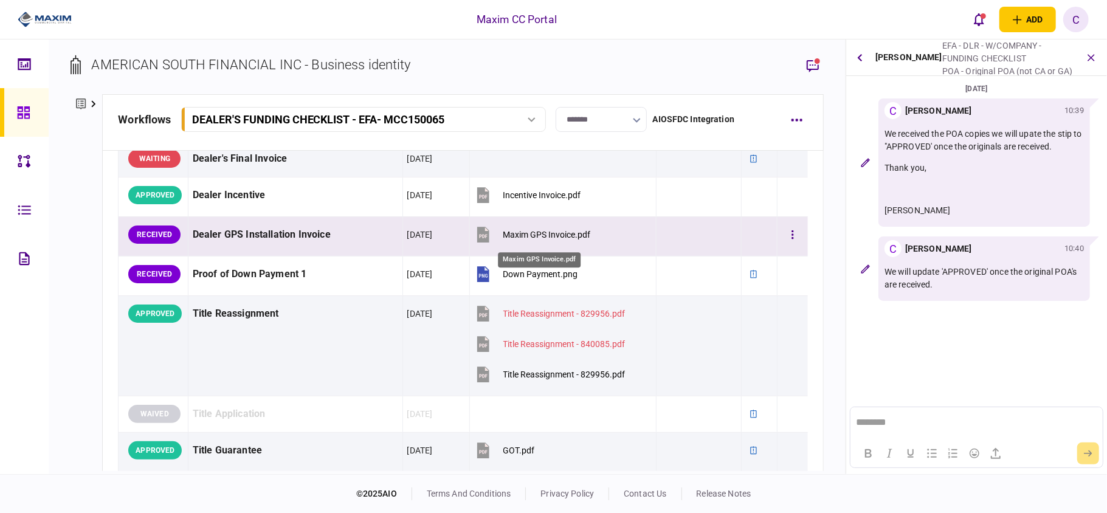
click at [529, 235] on div "Maxim GPS Invoice.pdf" at bounding box center [547, 235] width 88 height 10
click at [792, 237] on icon "button" at bounding box center [793, 235] width 2 height 12
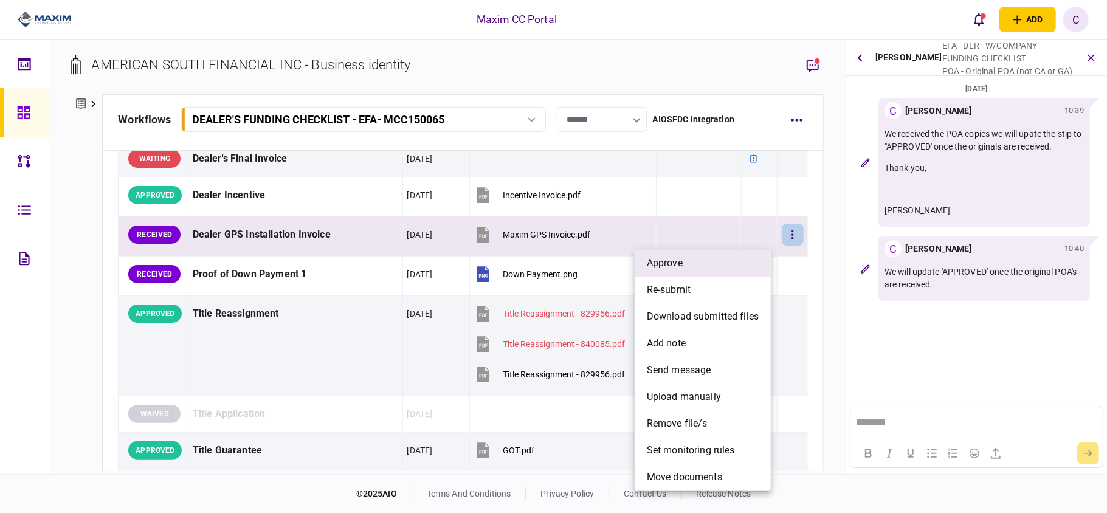
click at [725, 272] on li "approve" at bounding box center [703, 263] width 136 height 27
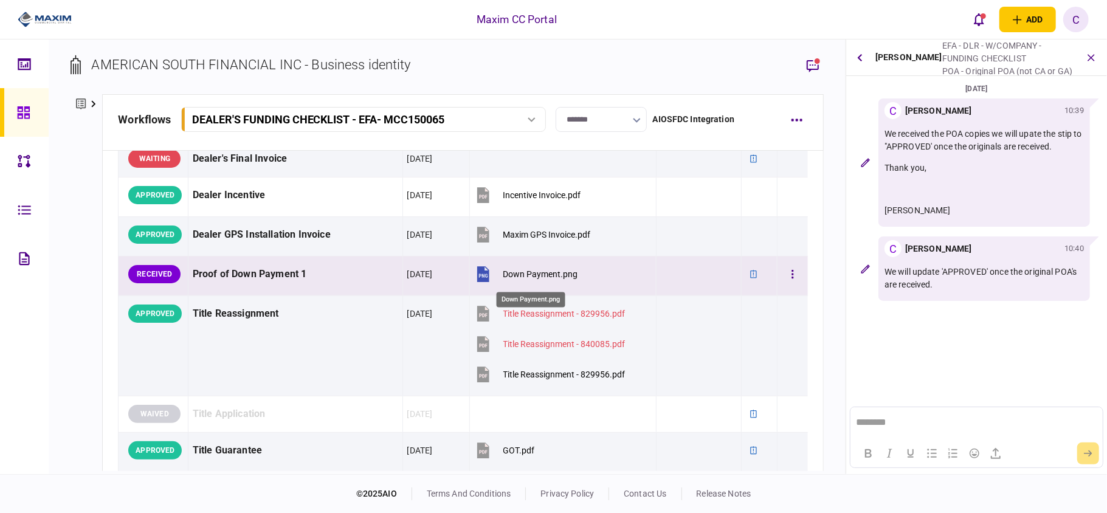
click at [537, 273] on div "Down Payment.png" at bounding box center [540, 274] width 75 height 10
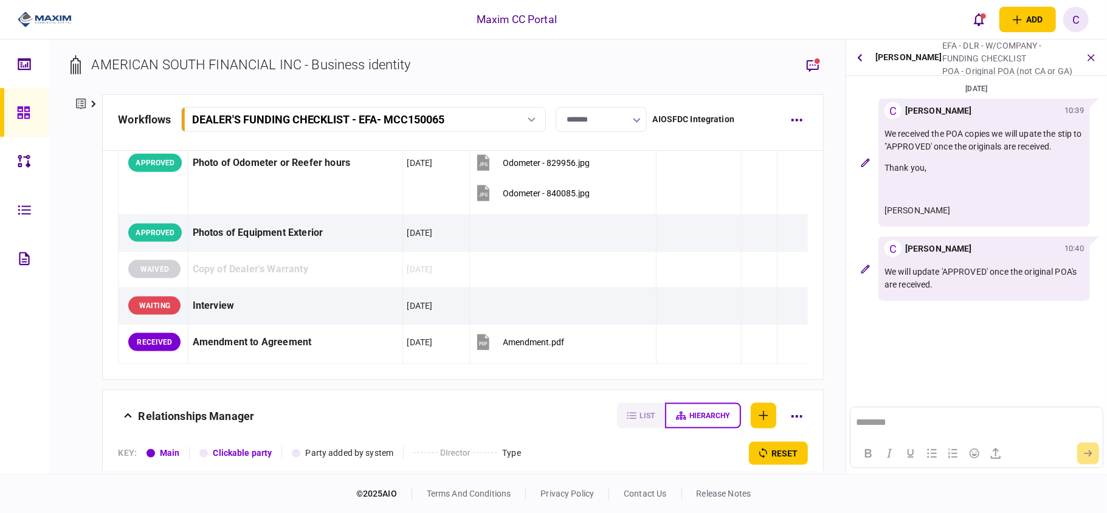
scroll to position [1216, 0]
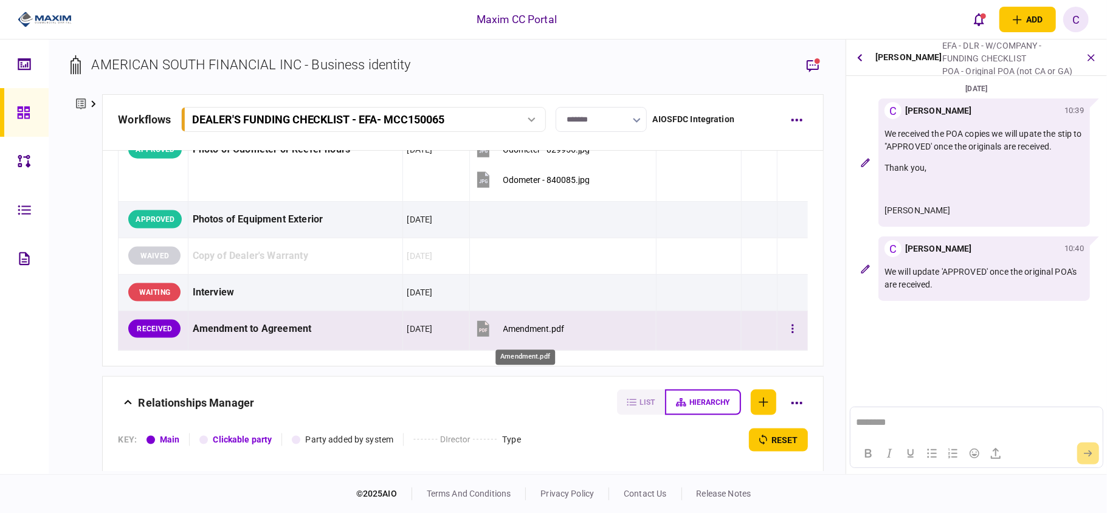
click at [522, 333] on div "Amendment.pdf" at bounding box center [533, 329] width 61 height 10
click at [506, 334] on div "Amendment.pdf" at bounding box center [533, 329] width 61 height 10
click at [784, 331] on button "button" at bounding box center [793, 329] width 22 height 22
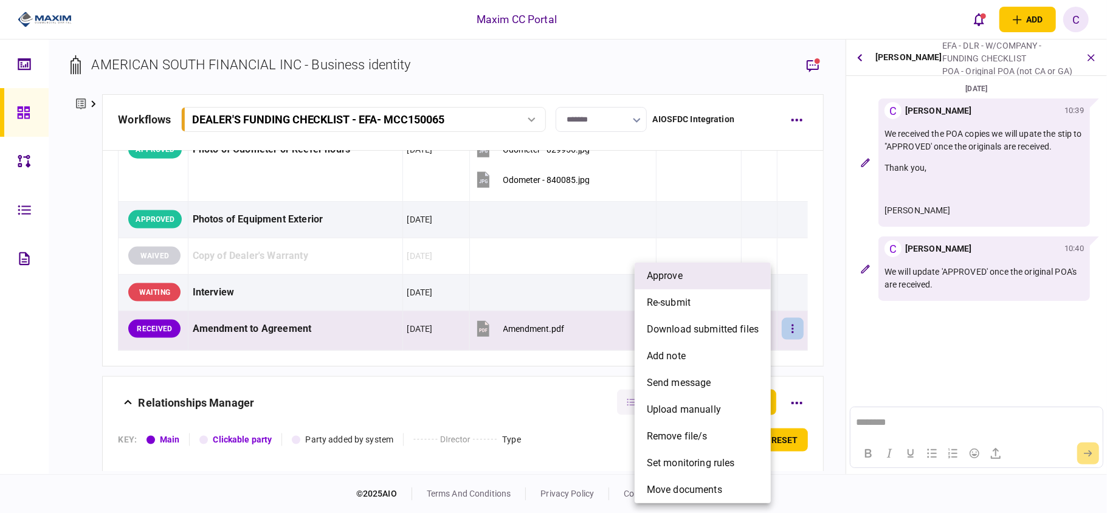
click at [689, 280] on li "approve" at bounding box center [703, 276] width 136 height 27
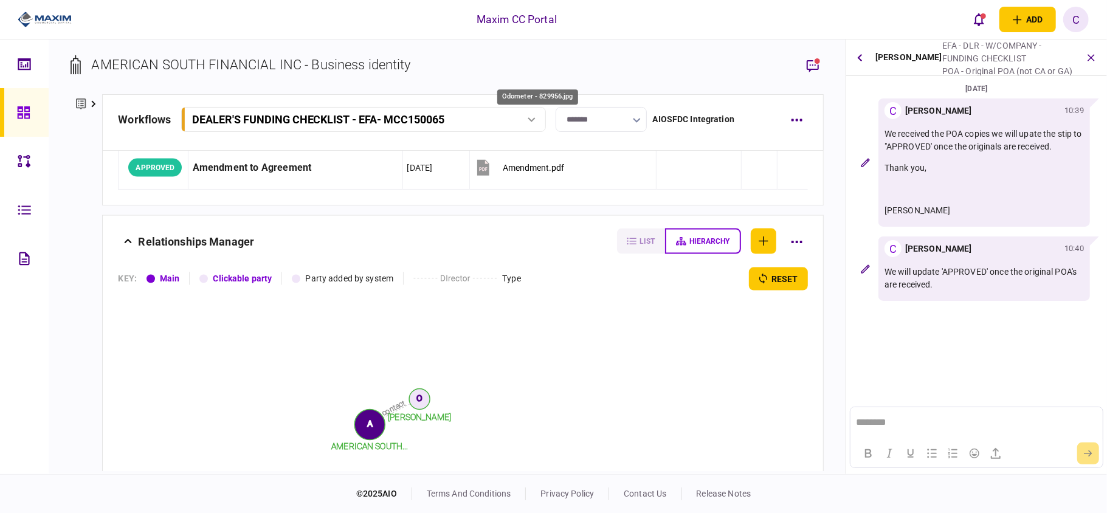
scroll to position [1378, 0]
